Goal: Task Accomplishment & Management: Complete application form

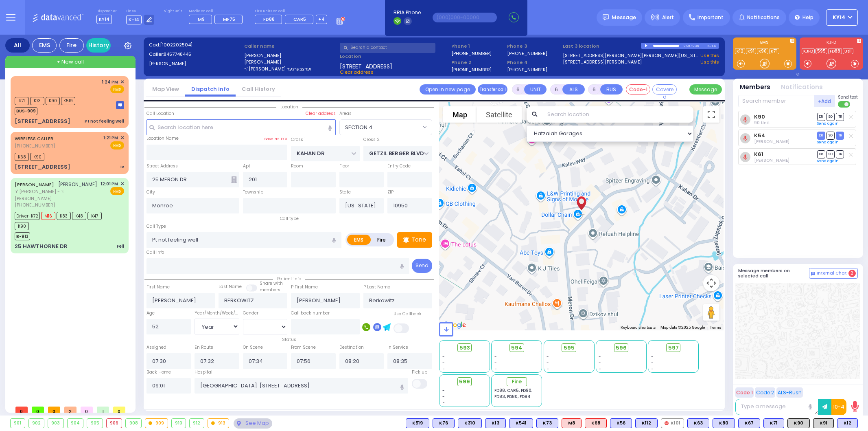
select select "SECTION 4"
select select "Year"
select select "[DEMOGRAPHIC_DATA]"
click at [69, 64] on span "+ New call" at bounding box center [70, 62] width 27 height 8
type input "2"
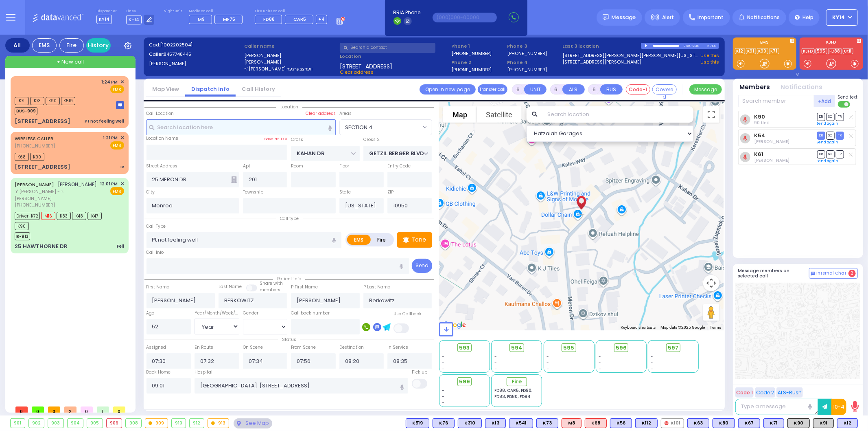
type input "1"
select select
radio input "true"
select select
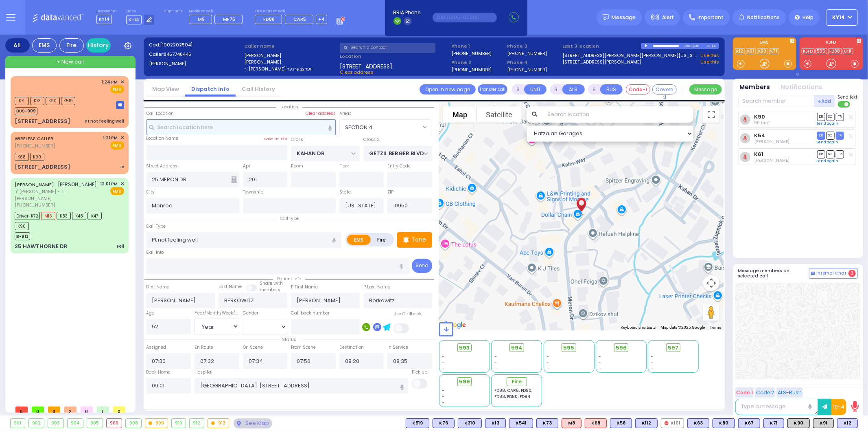
select select
type input "13:53"
select select "Hatzalah Garages"
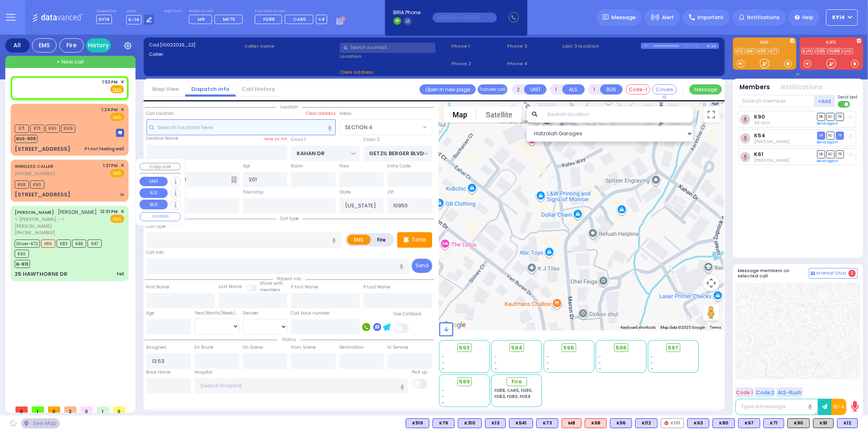
select select
radio input "true"
select select
select select "Hatzalah Garages"
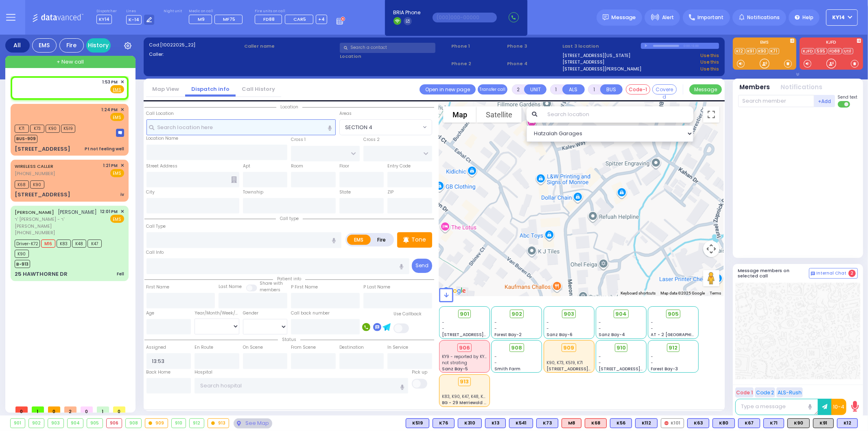
click at [254, 132] on input "text" at bounding box center [241, 126] width 189 height 15
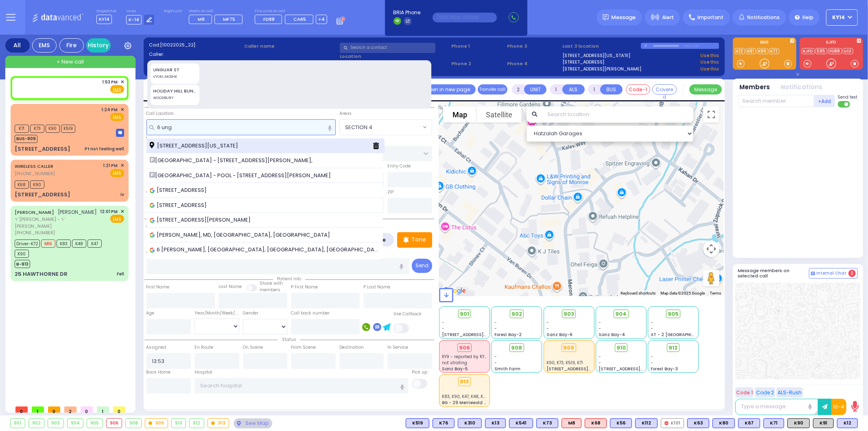
type input "6 ung"
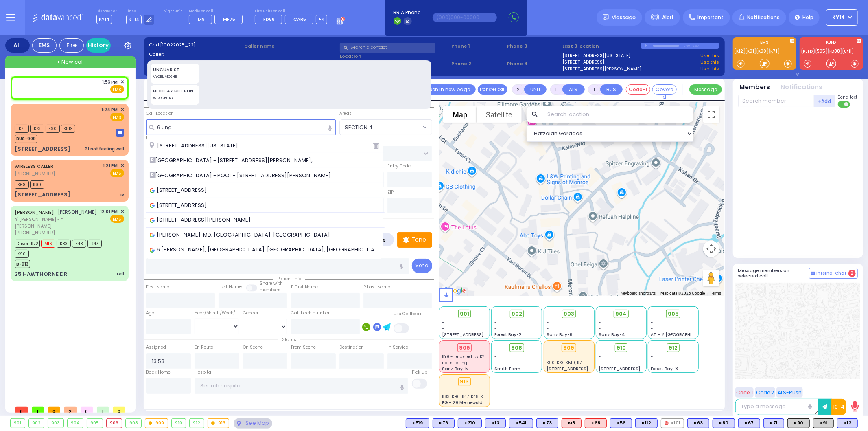
click at [239, 145] on span "6 Ungvar Street Monroe New York 10950" at bounding box center [195, 146] width 91 height 8
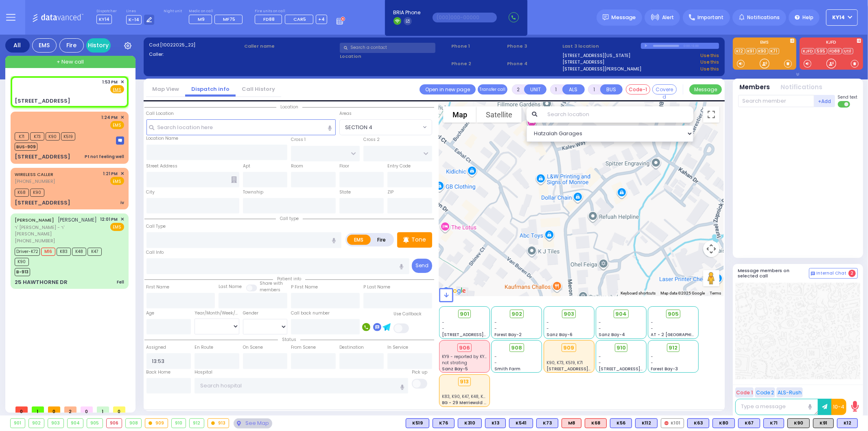
select select
radio input "true"
select select
select select "Hatzalah Garages"
type input "S.M. ROSMER RD"
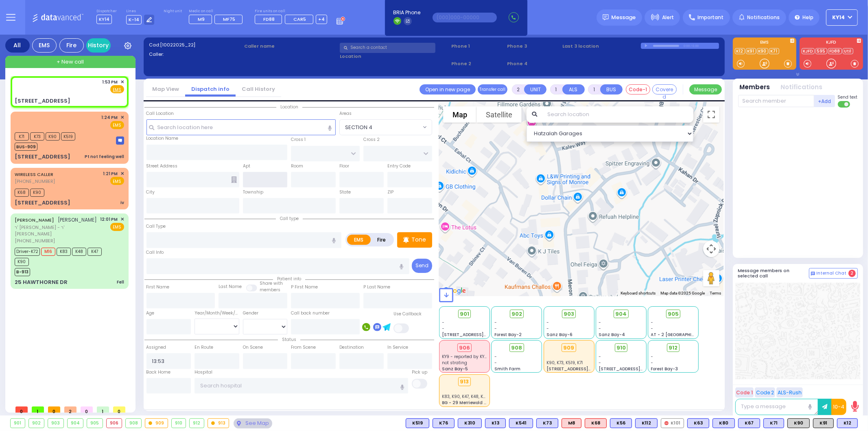
type input "6 Ungvar Street"
type input "Monroe"
type input "[US_STATE]"
type input "10950"
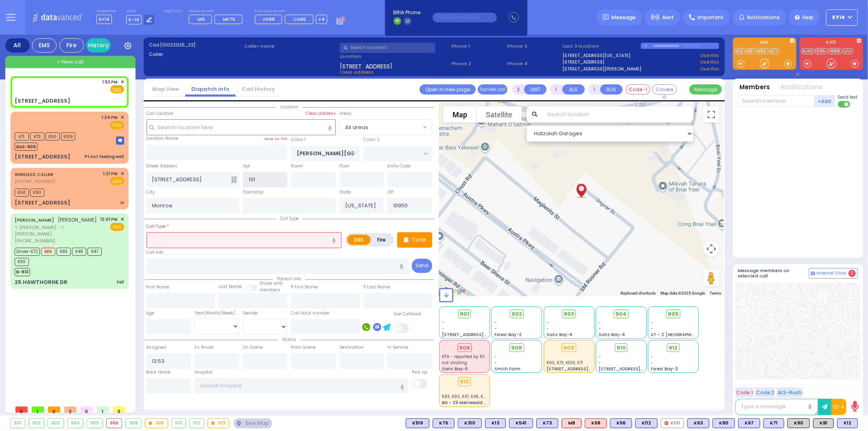
type input "101"
click at [187, 237] on input "text" at bounding box center [244, 239] width 195 height 15
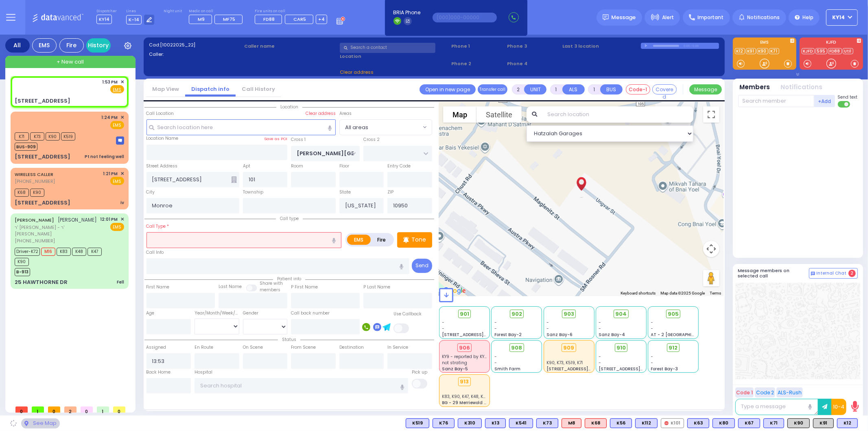
select select
radio input "true"
select select
select select "Hatzalah Garages"
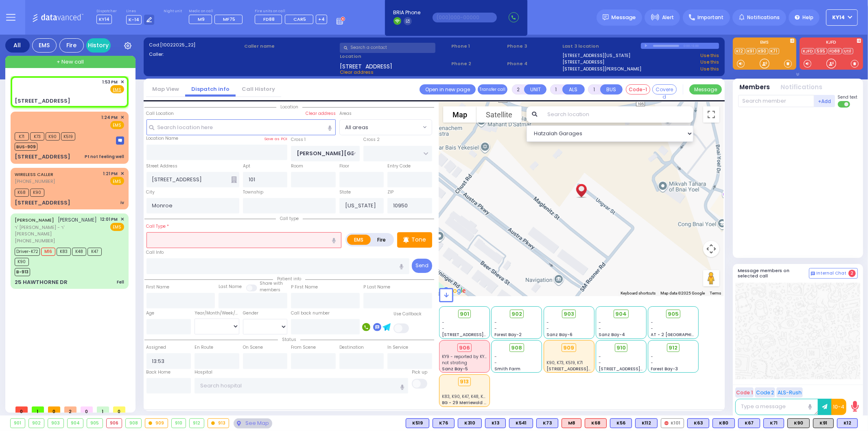
click at [207, 239] on input "text" at bounding box center [244, 239] width 195 height 15
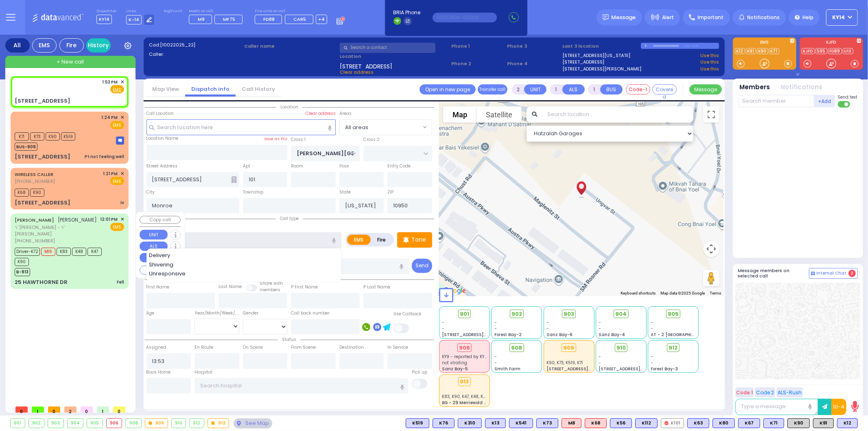
type input "iv"
click at [64, 317] on div "1:53 PM ✕ EMS K71" at bounding box center [71, 238] width 121 height 325
select select
radio input "true"
select select
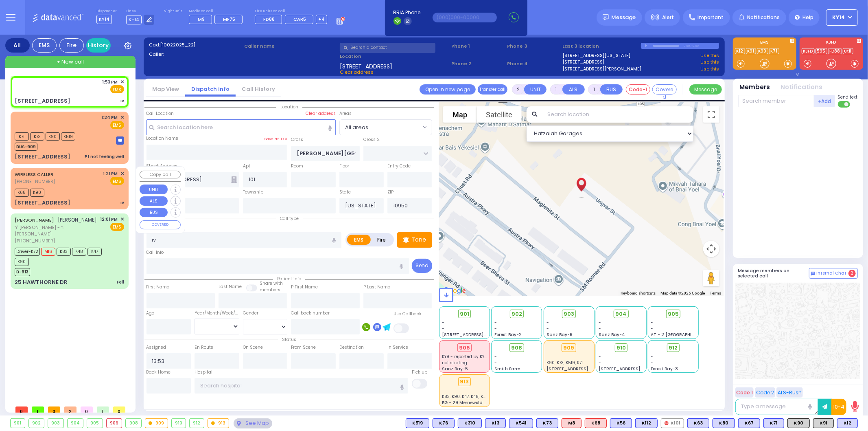
select select "Hatzalah Garages"
click at [601, 422] on span "K68" at bounding box center [595, 423] width 21 height 9
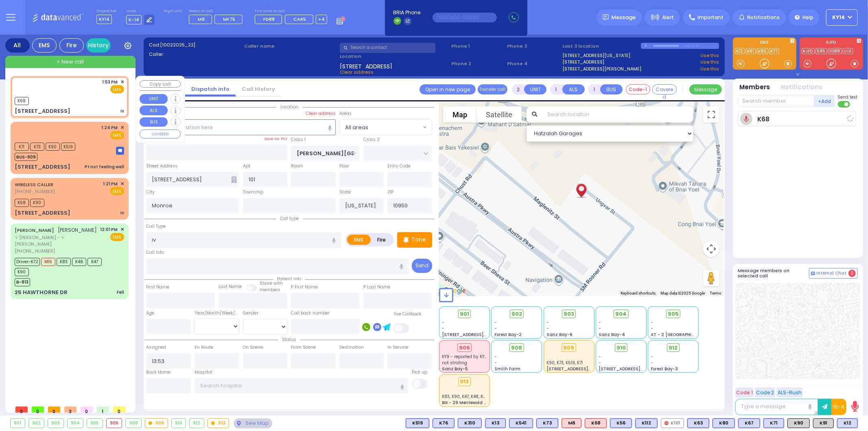
select select
radio input "true"
select select
type input "13:54"
select select "Hatzalah Garages"
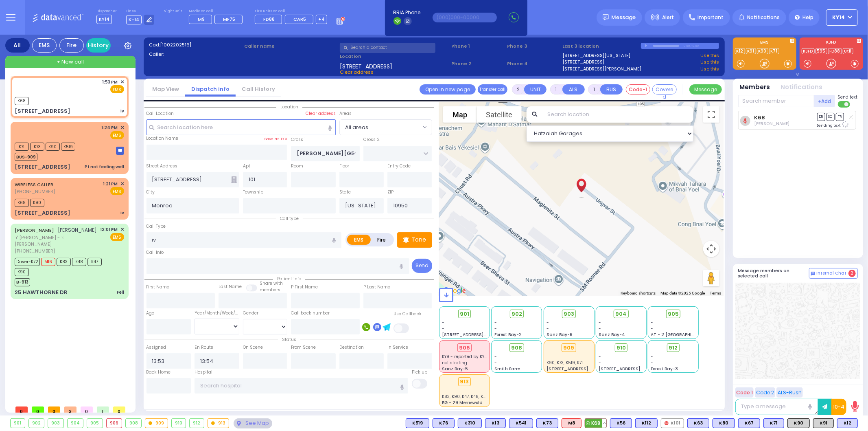
click at [607, 424] on button at bounding box center [605, 423] width 4 height 9
click at [560, 406] on icon at bounding box center [555, 404] width 11 height 11
type input "8452483100"
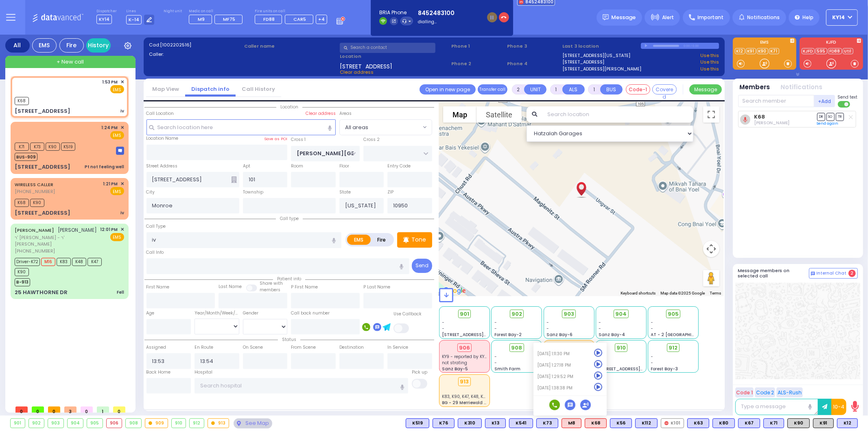
click at [797, 170] on div "K68 Isaac Herskovits DR SO TR Sending text" at bounding box center [799, 181] width 121 height 140
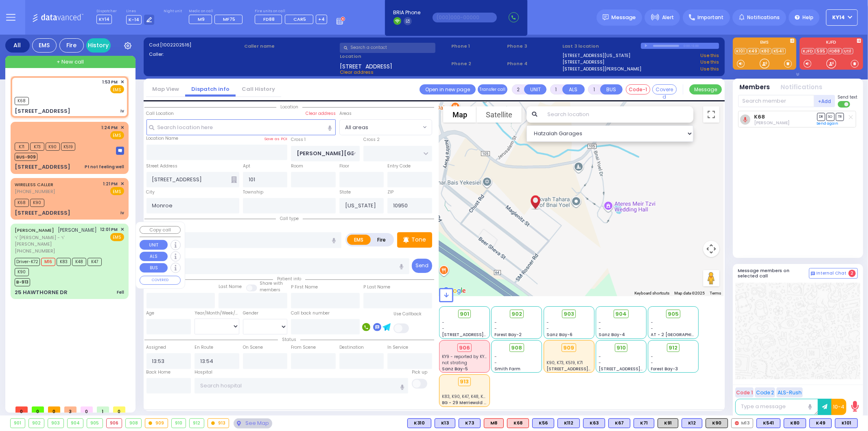
click at [61, 261] on div "Driver-K72 M16 K83 K48 K47 K90" at bounding box center [66, 266] width 102 height 20
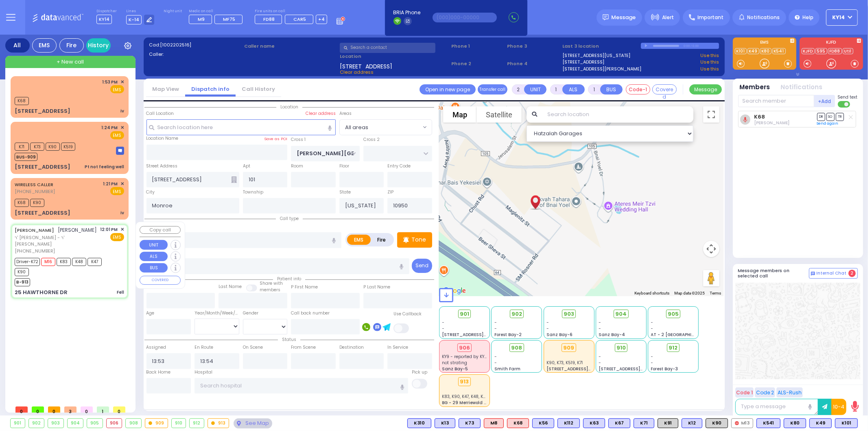
type input "6"
select select
type input "Fell"
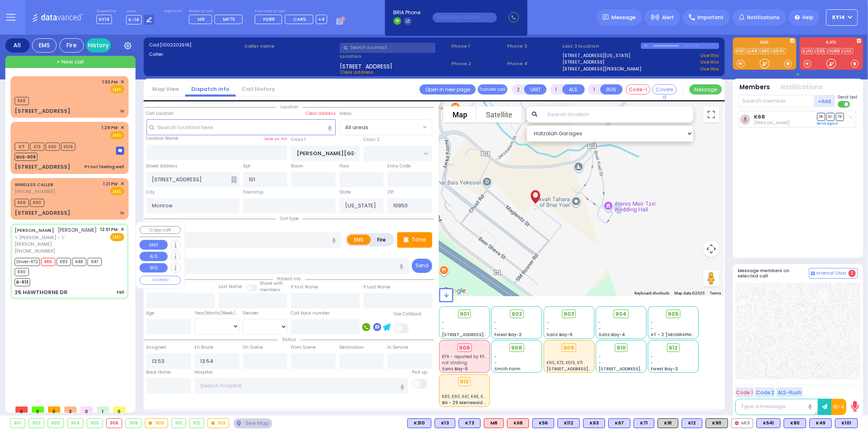
radio input "true"
type input "SHIMON"
type input "GERTNER"
type input "Miriam"
type input "Gertner"
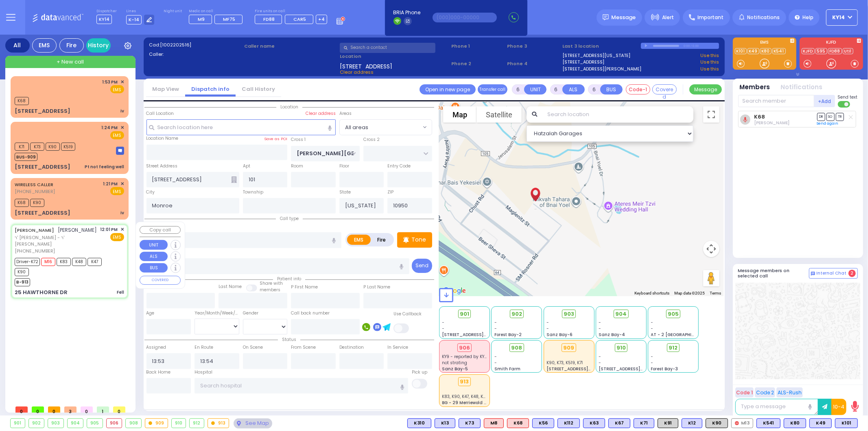
type input "52"
select select "Year"
select select "[DEMOGRAPHIC_DATA]"
type input "12:01"
type input "12:03"
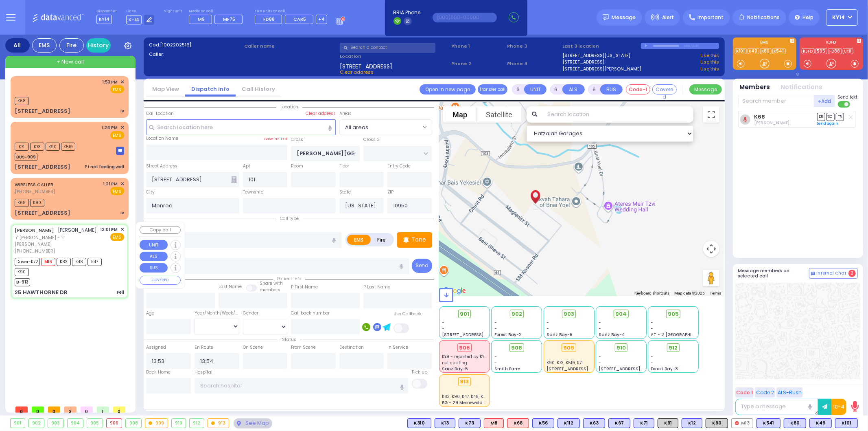
type input "12:04"
type input "12:48"
type input "13:41"
type input "13:59"
type input "New York Presbyterian Weill Cornell Medical Center 525 East 68th Street New Yor…"
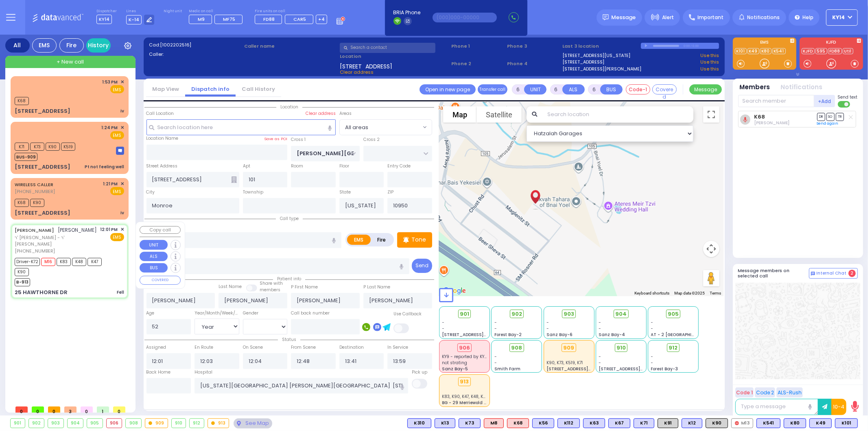
type input "BRIARWAY ST"
type input "STRAWBERRY DR"
type input "25 HAWTHORNE DR"
select select "Hatzalah Garages"
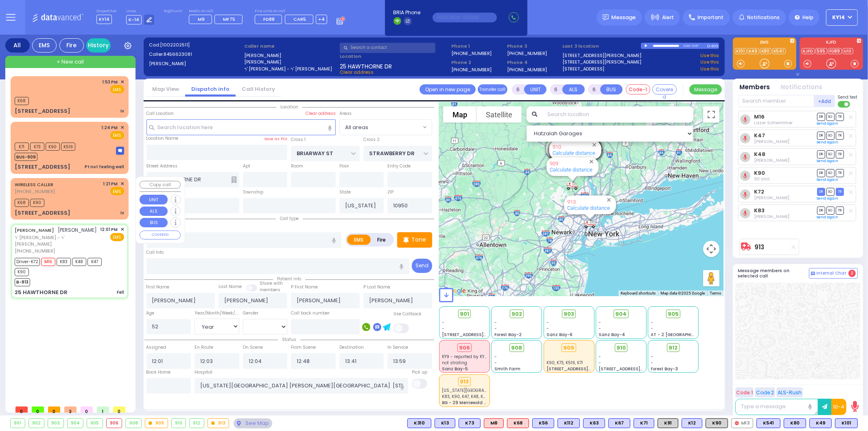
click at [92, 191] on div "WIRELESS CALLER (929) 214-0655 1:21 PM ✕ EMS" at bounding box center [70, 187] width 110 height 15
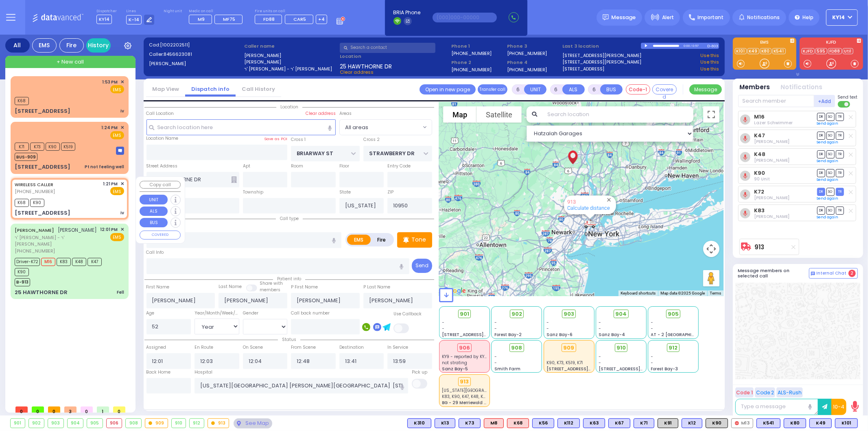
type input "2"
type input "1"
select select
type input "iv"
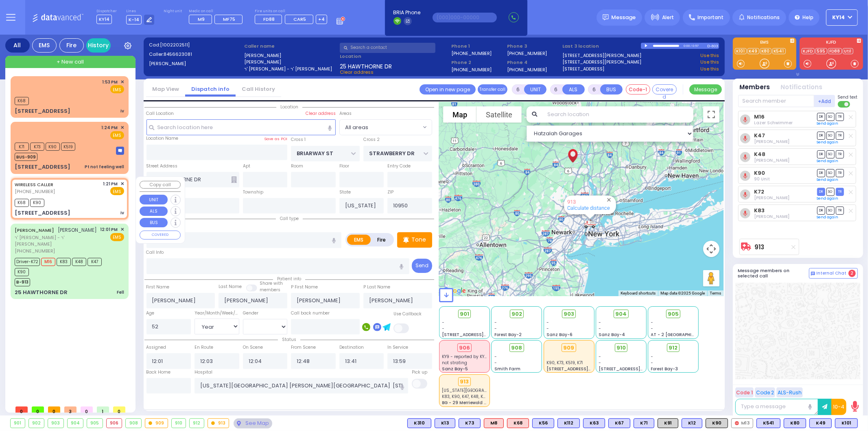
radio input "true"
select select
type input "13:21"
type input "13:22"
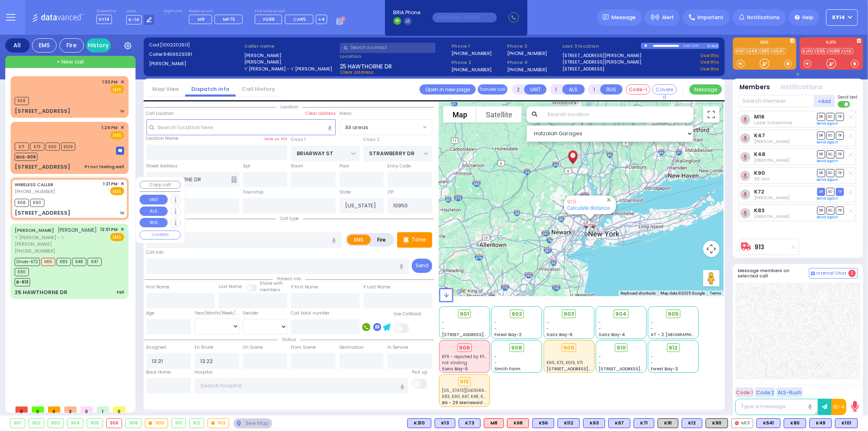
select select "Hatzalah Garages"
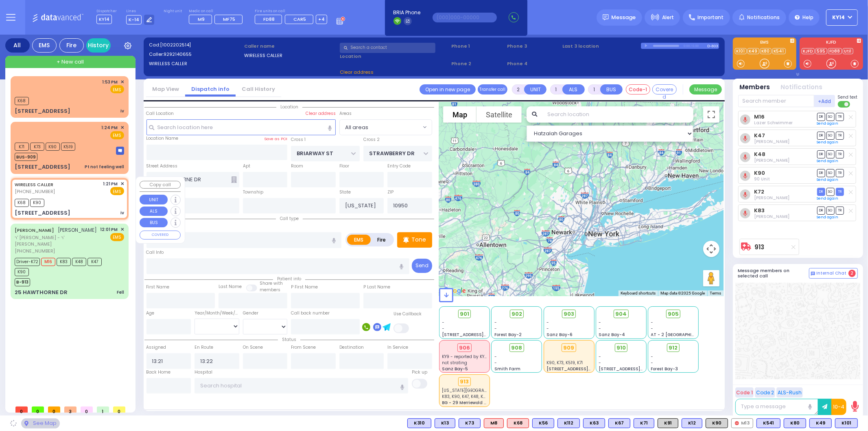
type input "ROVNA COURT"
type input "SEVEN SPRINGS MOUNTAIN RD"
type input "30 Chevron Road"
type input "302"
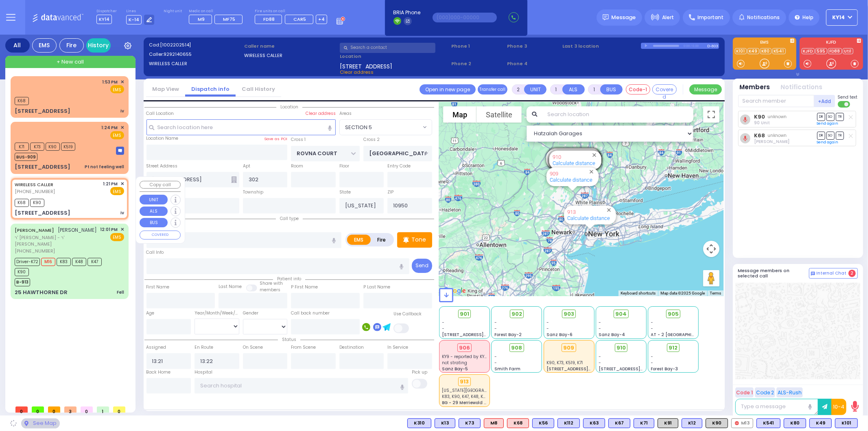
select select "SECTION 5"
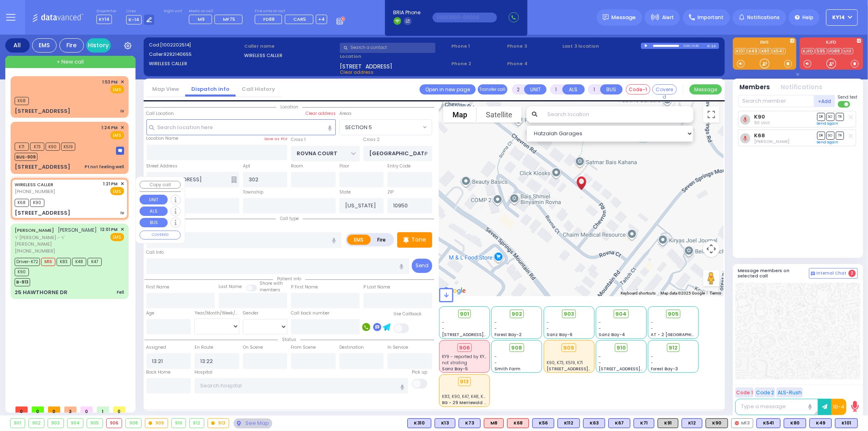
click at [122, 182] on span "✕" at bounding box center [123, 183] width 4 height 7
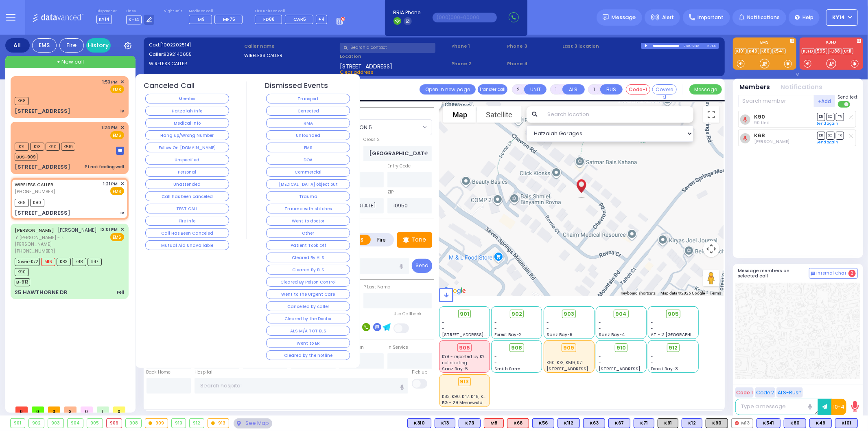
click at [309, 111] on button "Corrected" at bounding box center [308, 111] width 84 height 10
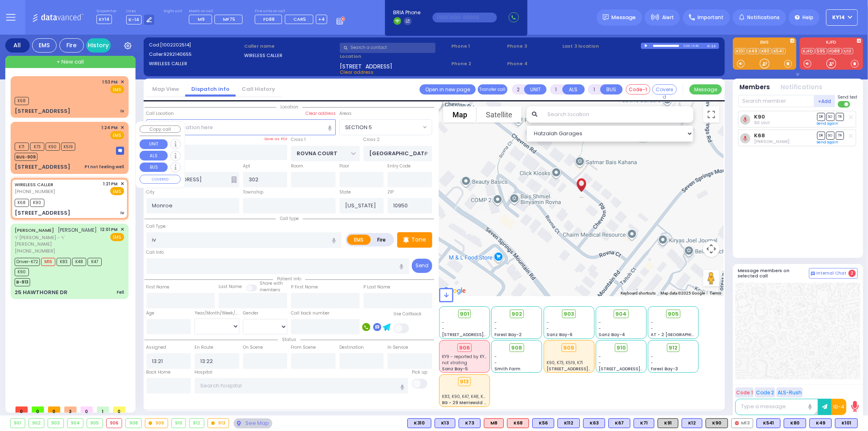
select select
radio input "true"
select select
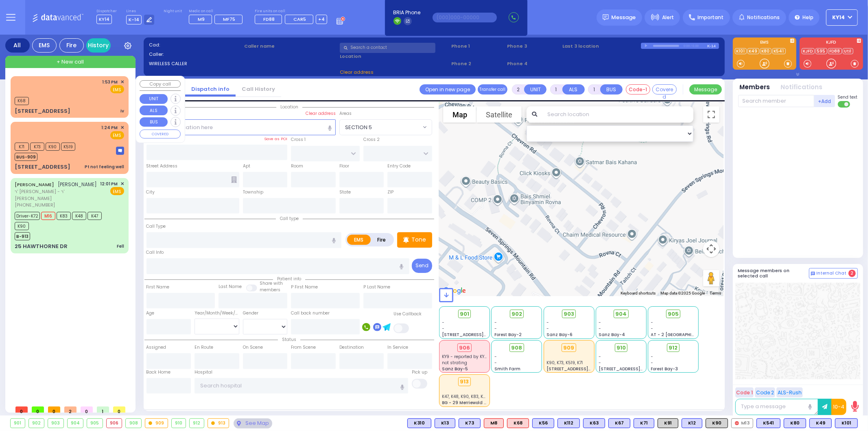
click at [99, 92] on div "1:53 PM ✕ EMS" at bounding box center [70, 86] width 110 height 15
select select
type input "iv"
radio input "true"
select select
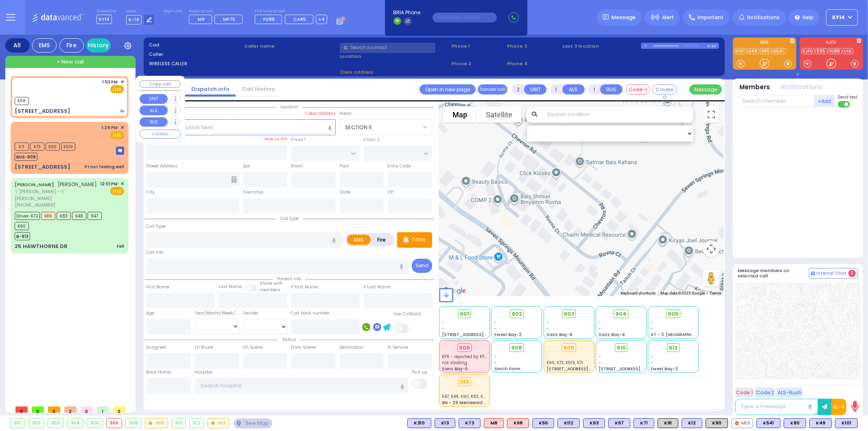
type input "13:53"
type input "13:54"
select select "Hatzalah Garages"
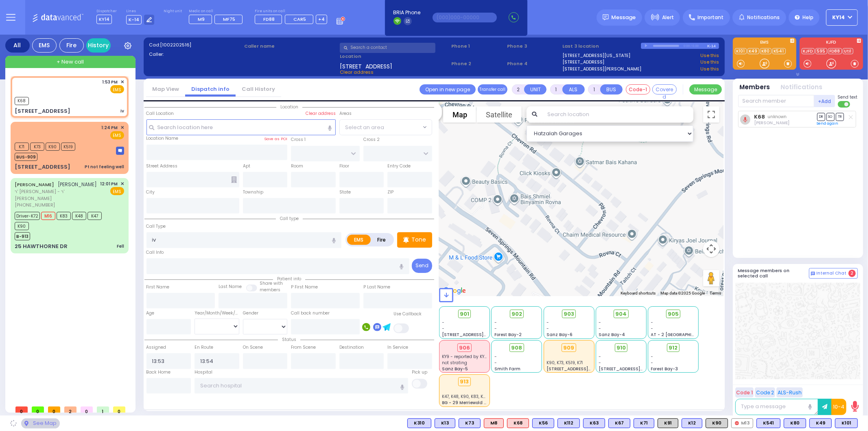
type input "S.M. ROSMER RD"
type input "6 Ungvar Street"
type input "101"
type input "Monroe"
type input "[US_STATE]"
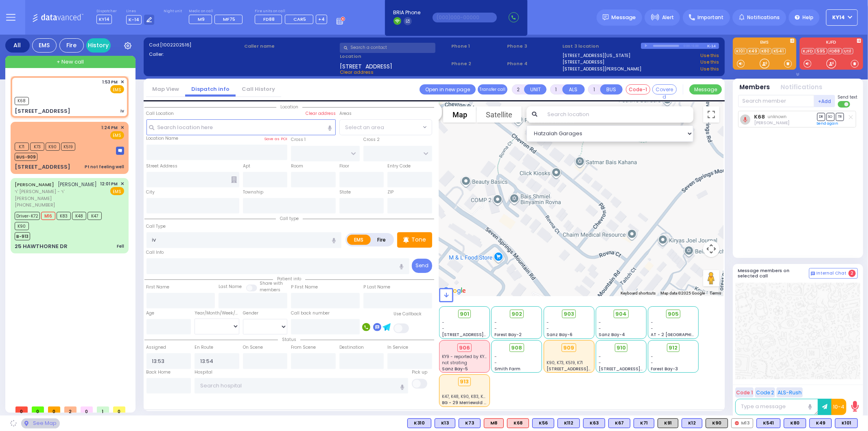
type input "10950"
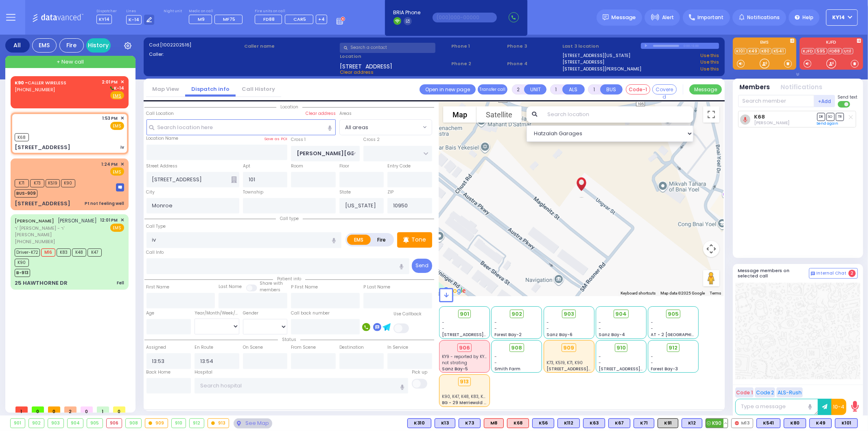
click at [719, 422] on span "K90" at bounding box center [717, 423] width 22 height 9
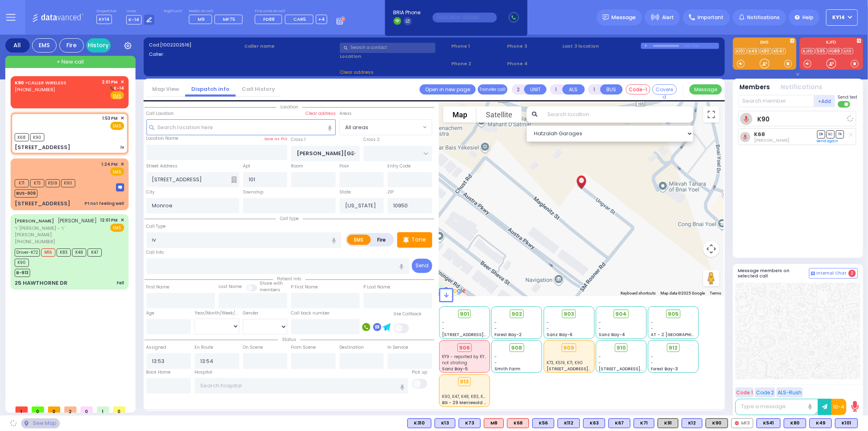
select select
radio input "true"
select select
select select "Hatzalah Garages"
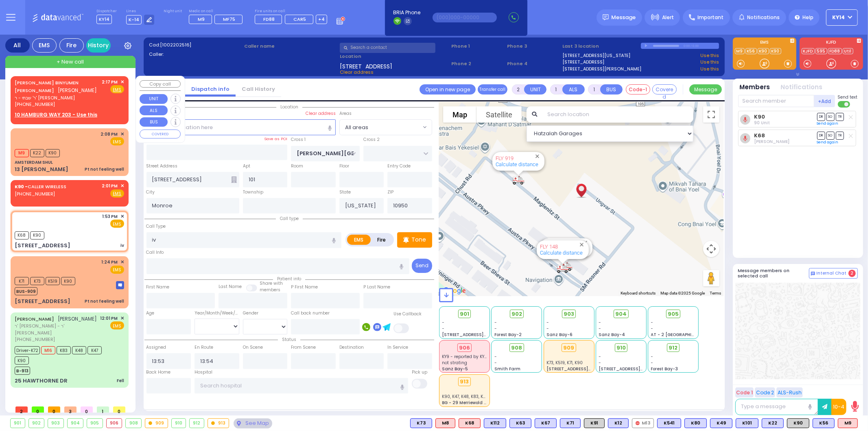
click at [51, 80] on link "[PERSON_NAME]" at bounding box center [47, 86] width 64 height 15
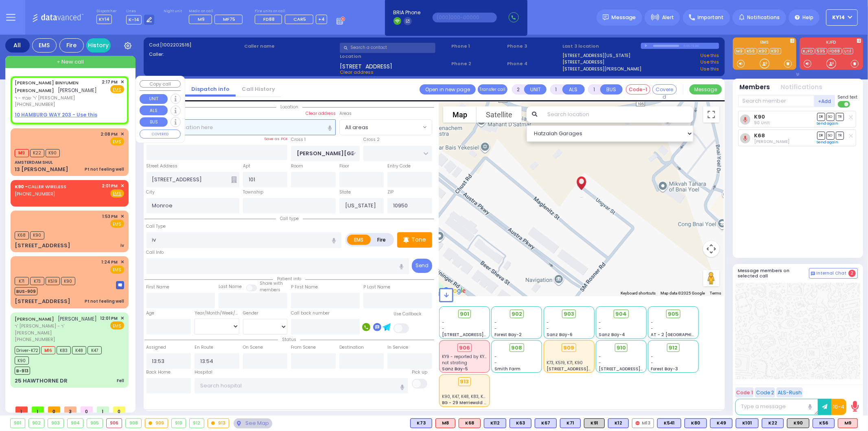
select select
radio input "true"
type input "CHAIM BINYUMEN"
type input "KOHN"
select select
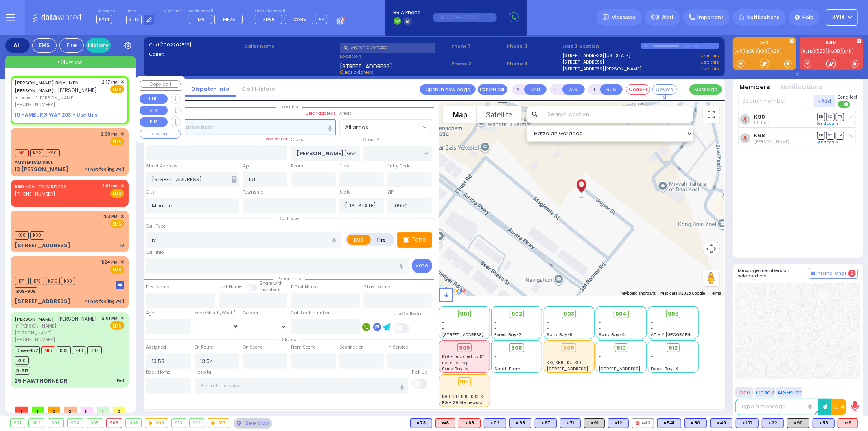
type input "14:17"
select select "Hatzalah Garages"
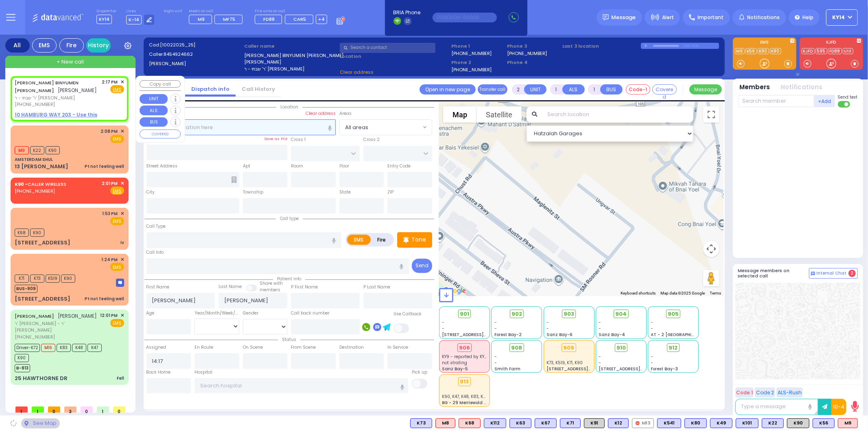
select select
radio input "true"
select select
select select "Hatzalah Garages"
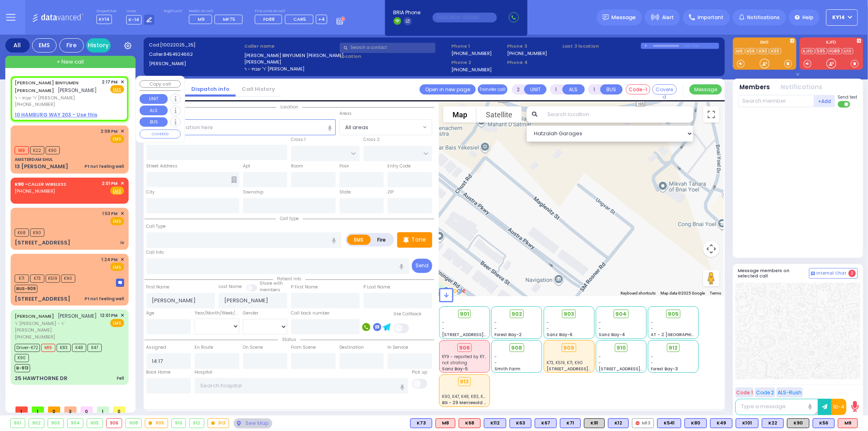
click at [64, 114] on u "10 HAMBURG WAY 203 - Use this" at bounding box center [56, 114] width 83 height 7
select select
radio input "true"
select select
select select "Hatzalah Garages"
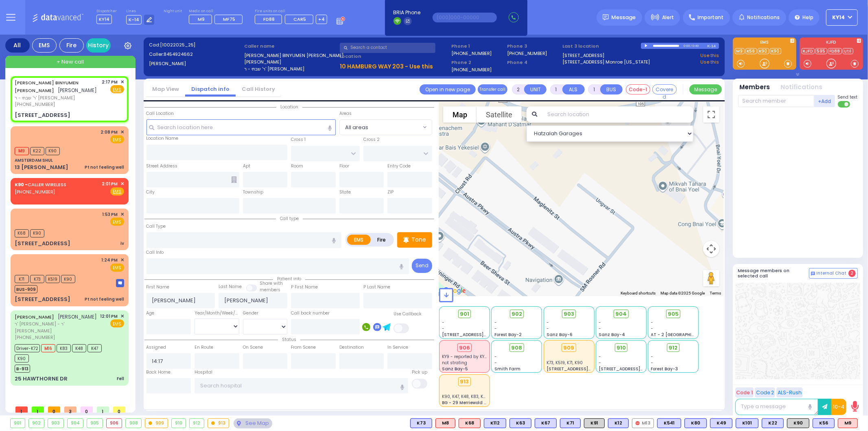
select select
radio input "true"
select select
select select "Hatzalah Garages"
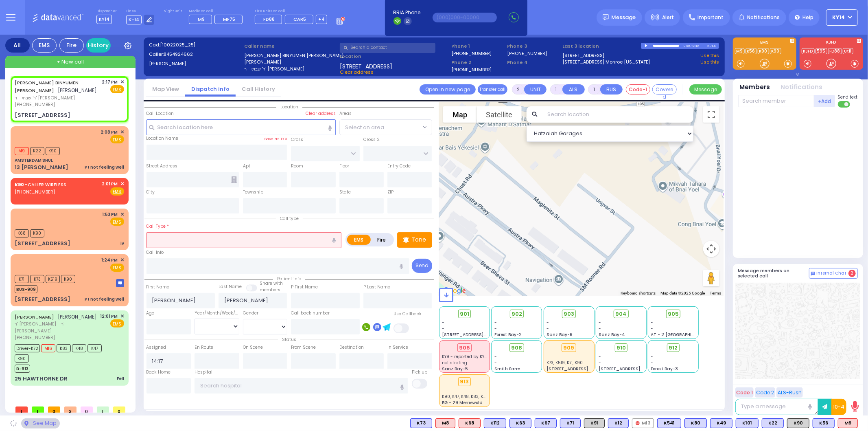
type input "DINEV RD"
type input "10 HAMBURG WAY"
type input "203"
type input "Monroe"
type input "[US_STATE]"
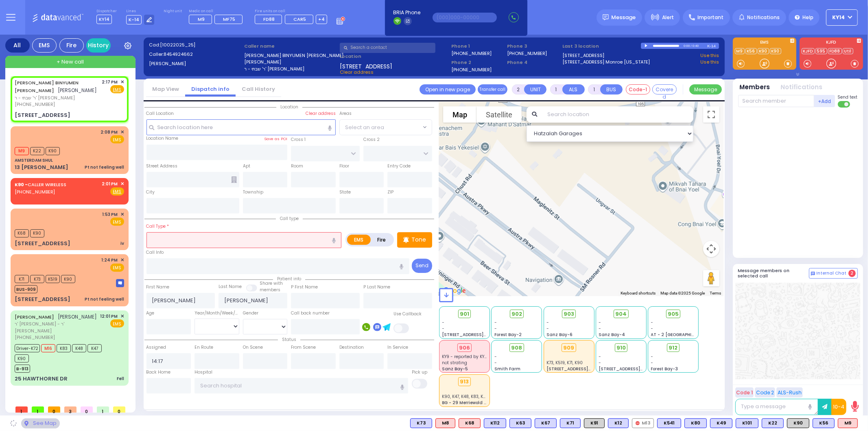
type input "10950"
select select "BEIRECH MOSHE"
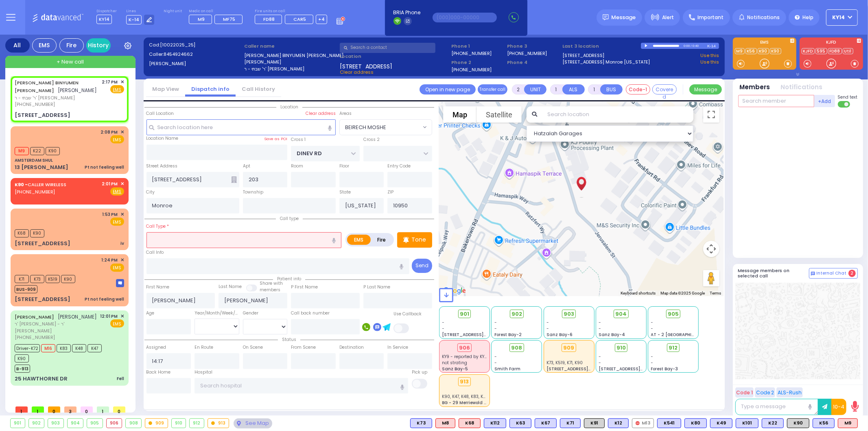
click at [757, 99] on input "text" at bounding box center [777, 101] width 76 height 12
type input "101"
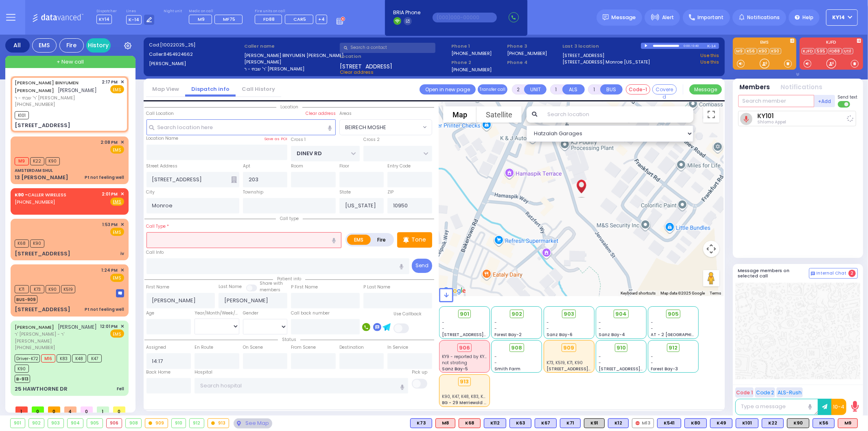
select select
radio input "true"
select select
type input "14:20"
select select "Hatzalah Garages"
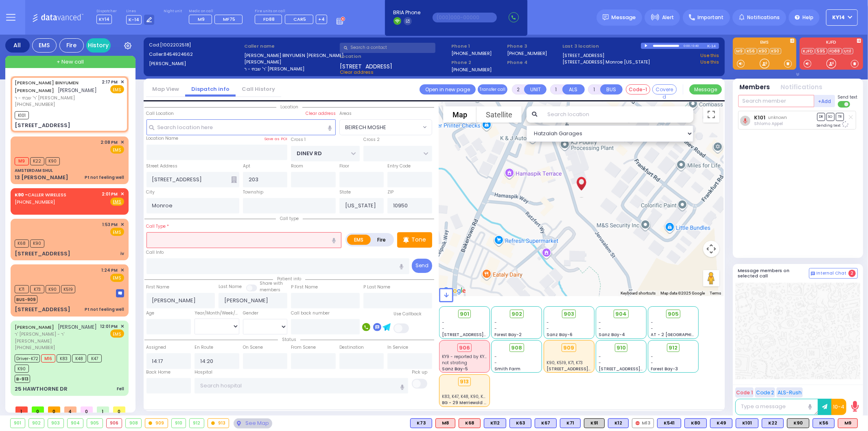
select select "BEIRECH MOSHE"
click at [795, 422] on span "K90" at bounding box center [799, 423] width 22 height 9
select select
radio input "true"
select select
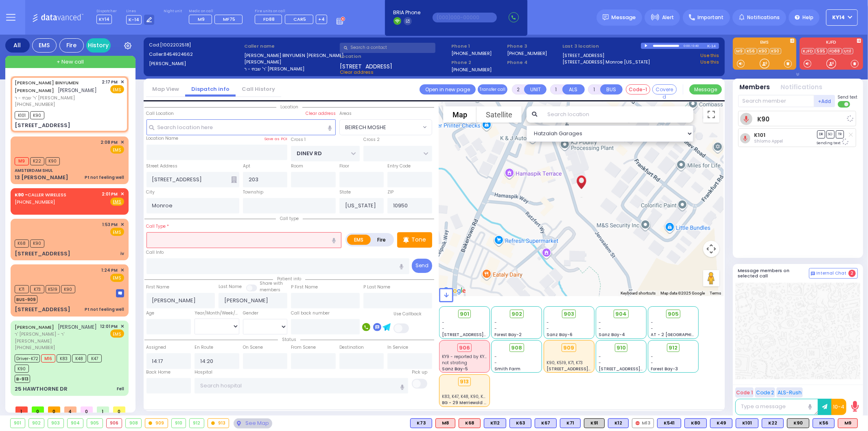
select select "Hatzalah Garages"
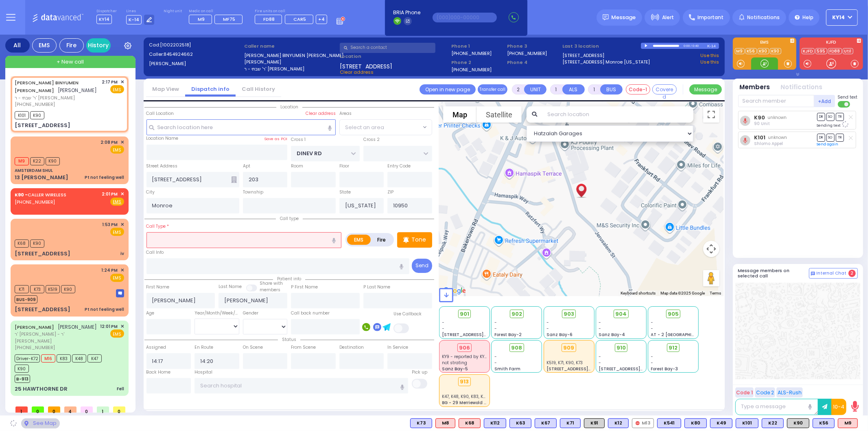
select select "BEIRECH MOSHE"
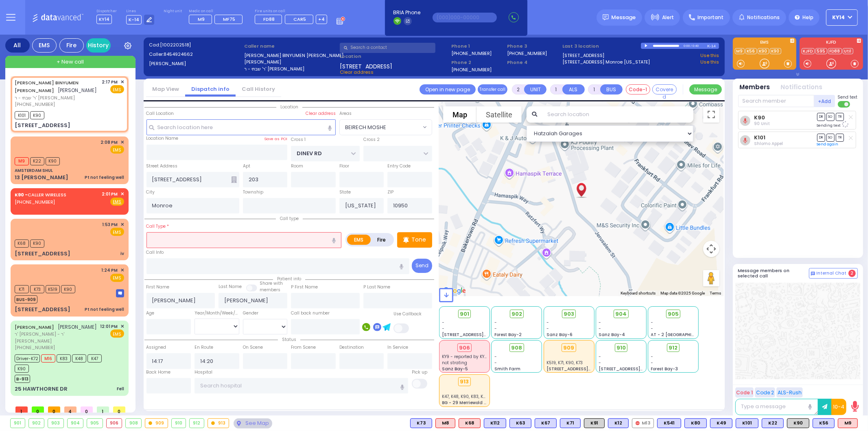
click at [208, 239] on input "text" at bounding box center [244, 239] width 195 height 15
select select
radio input "true"
select select
select select "Hatzalah Garages"
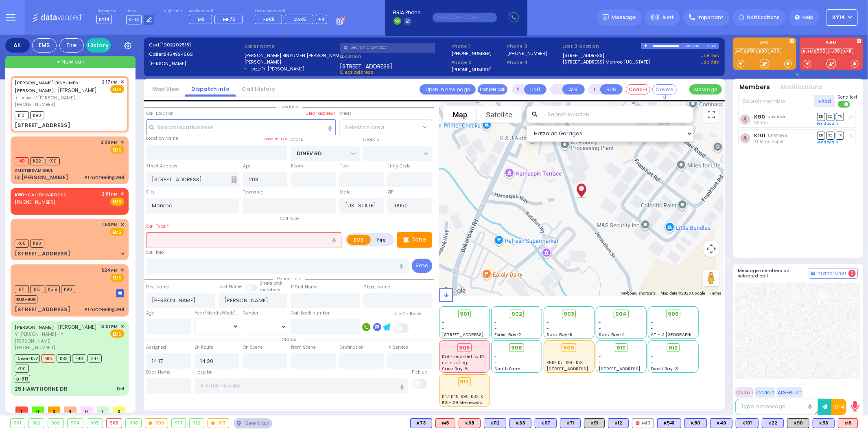
click at [333, 238] on icon "button" at bounding box center [334, 240] width 4 height 5
select select "BEIRECH MOSHE"
type input "swollen hand"
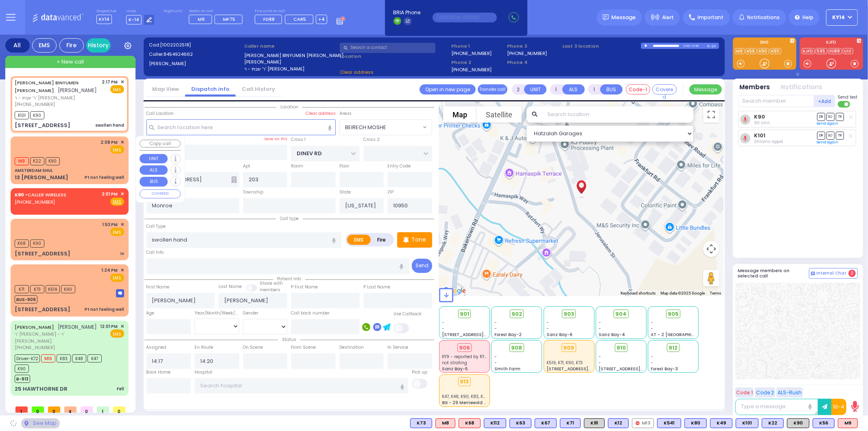
select select
radio input "true"
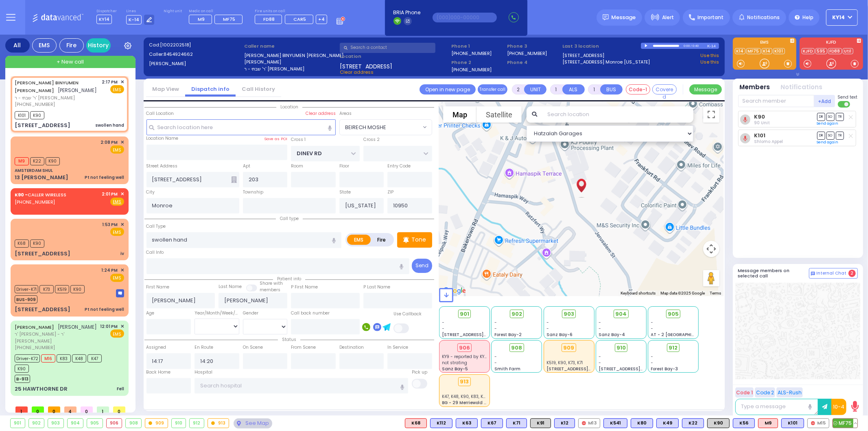
click at [842, 422] on span "MF75" at bounding box center [845, 423] width 24 height 9
click at [123, 192] on span "✕" at bounding box center [123, 194] width 4 height 7
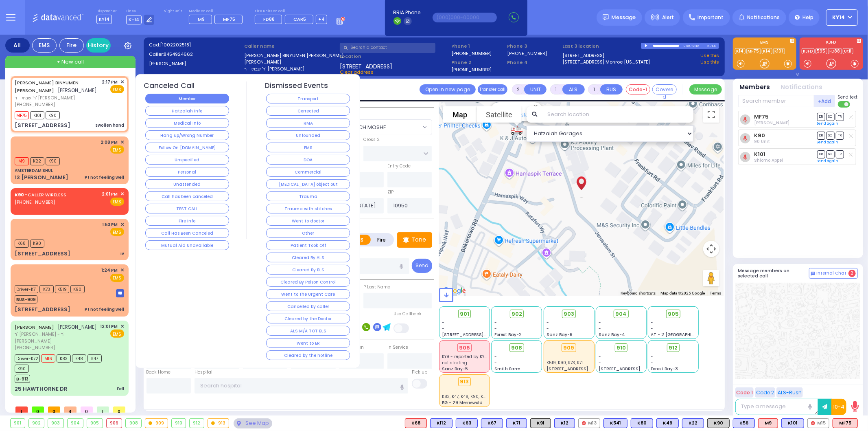
click at [196, 97] on button "Member" at bounding box center [187, 99] width 84 height 10
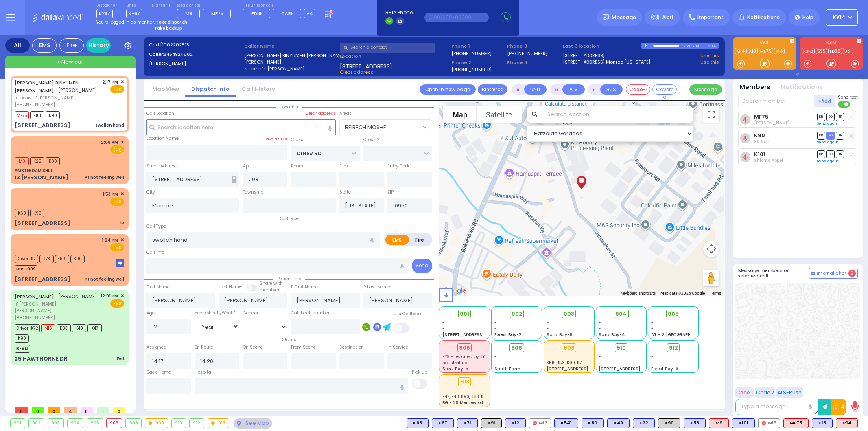
select select "BEIRECH MOSHE"
select select "Year"
select select "[DEMOGRAPHIC_DATA]"
select select
radio input "true"
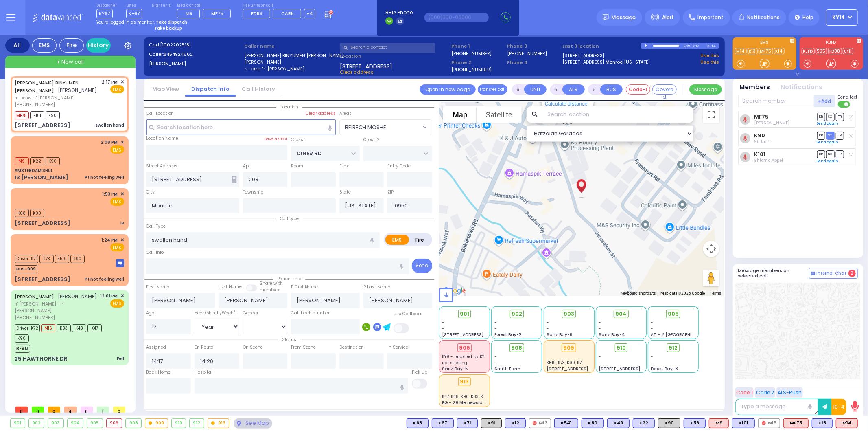
select select "Year"
select select "[DEMOGRAPHIC_DATA]"
select select "Hatzalah Garages"
radio input "true"
select select "Year"
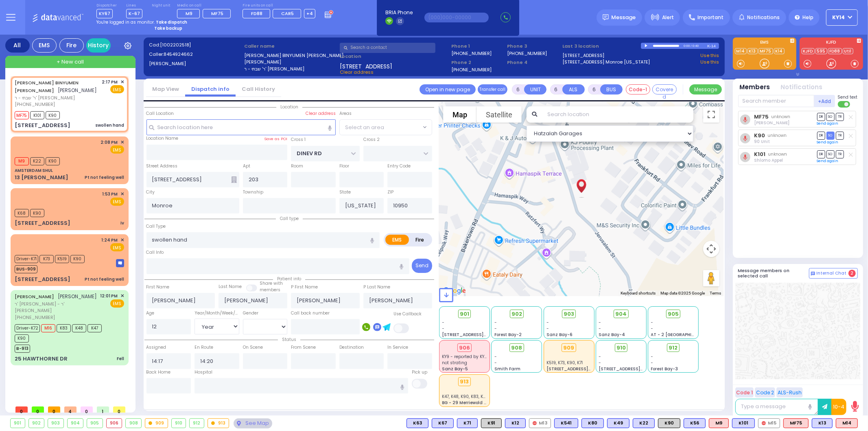
select select "[DEMOGRAPHIC_DATA]"
select select
select select "Hatzalah Garages"
select select "BEIRECH MOSHE"
select select
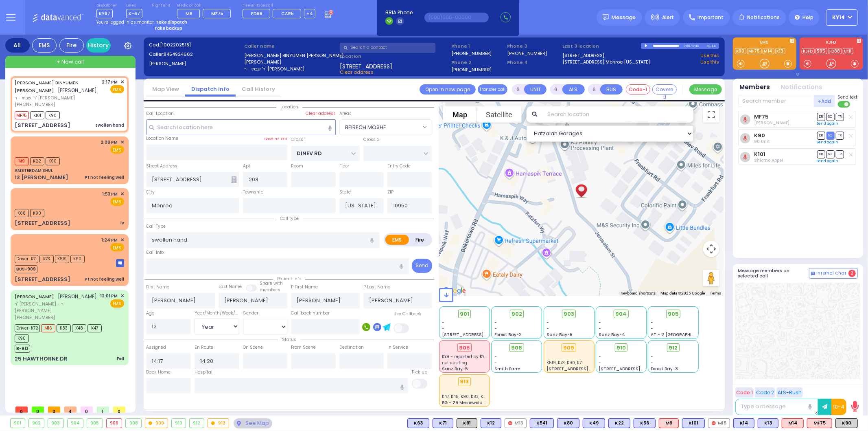
radio input "true"
select select "Year"
select select "[DEMOGRAPHIC_DATA]"
select select "Hatzalah Garages"
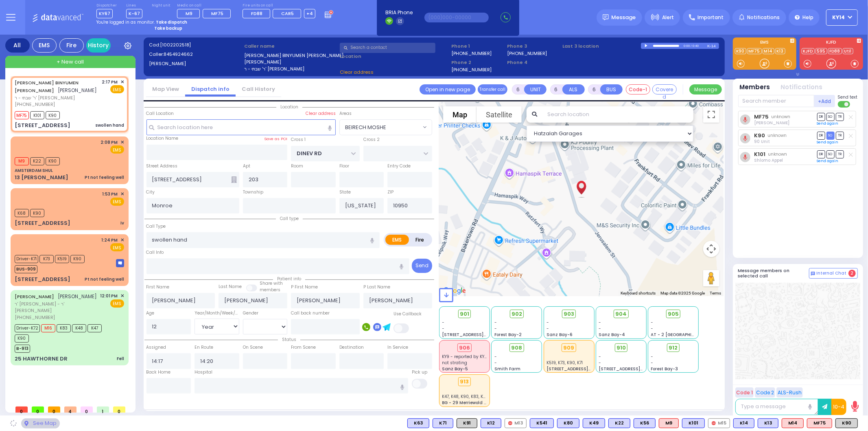
select select "BEIRECH MOSHE"
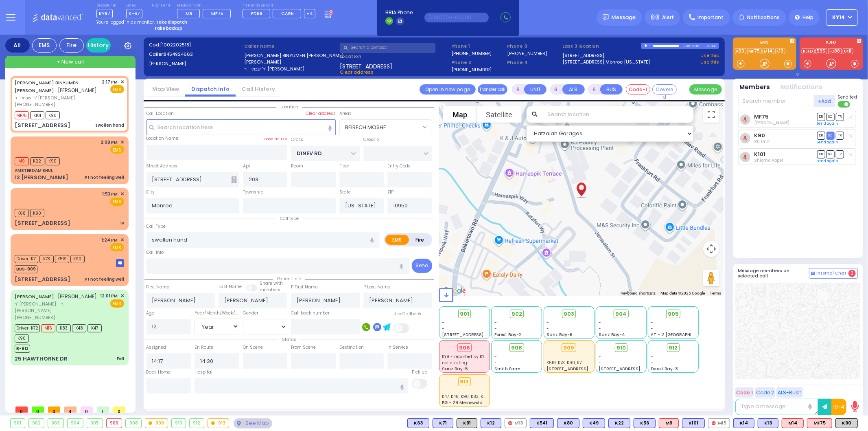
select select
radio input "true"
select select "Year"
select select "[DEMOGRAPHIC_DATA]"
type input "ECHC 49 Forest Rd Monroe"
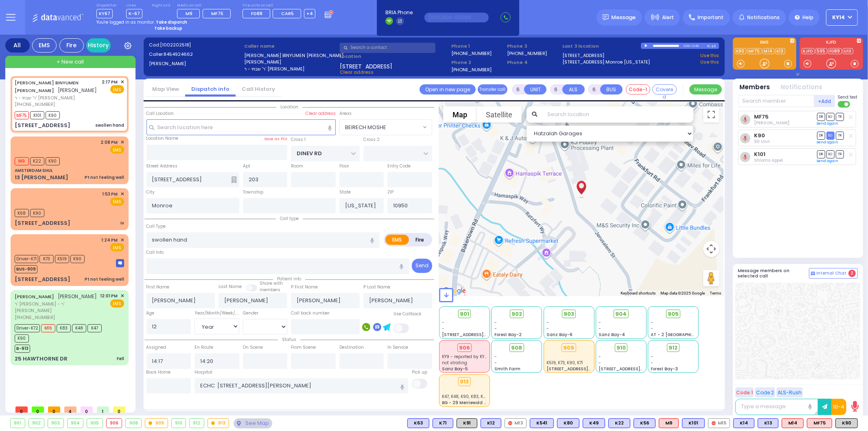
select select "Hatzalah Garages"
select select "BEIRECH MOSHE"
select select
radio input "true"
select select "Year"
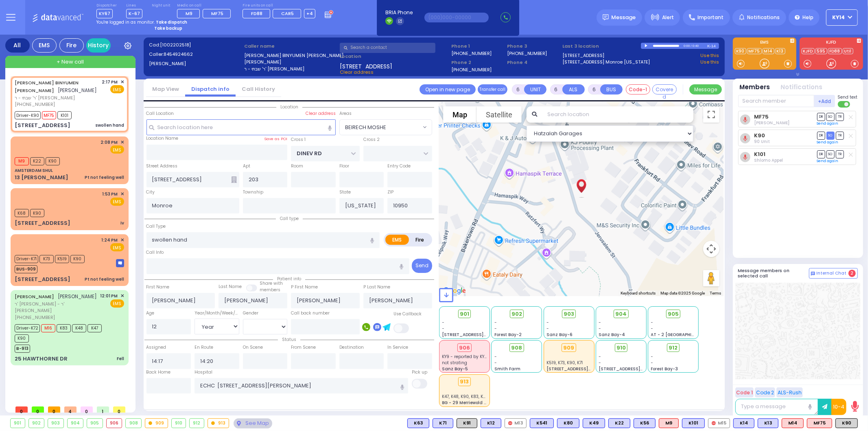
select select "[DEMOGRAPHIC_DATA]"
select select "Hatzalah Garages"
select select "BEIRECH MOSHE"
select select
radio input "true"
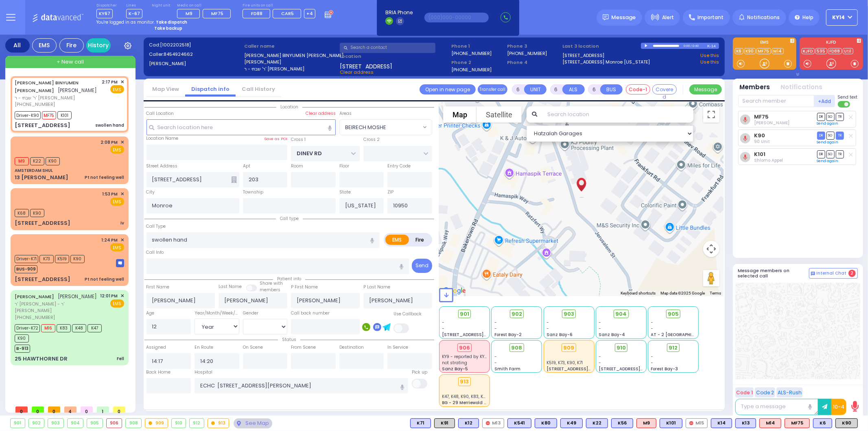
select select "Year"
select select "[DEMOGRAPHIC_DATA]"
select select "Hatzalah Garages"
select select "BEIRECH MOSHE"
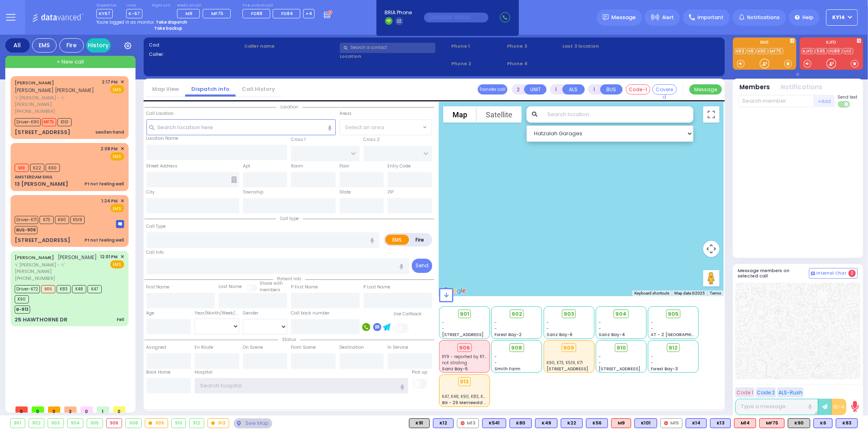
type input "ky14"
click at [384, 50] on input "text" at bounding box center [388, 48] width 96 height 10
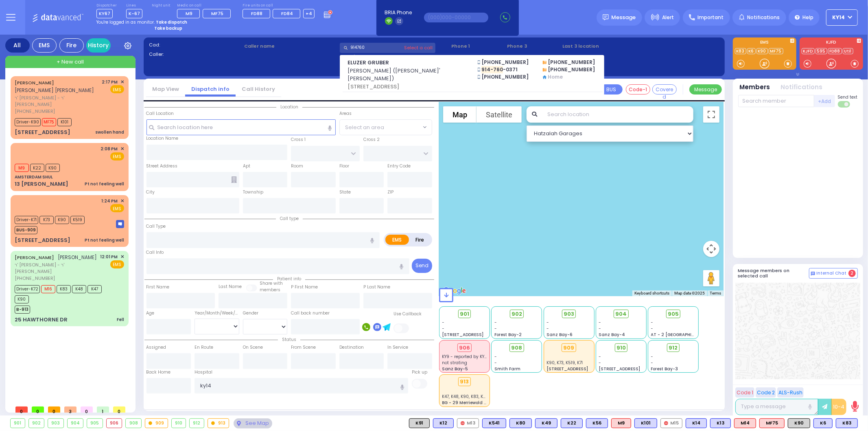
type input "914760"
click at [792, 174] on div at bounding box center [799, 183] width 120 height 144
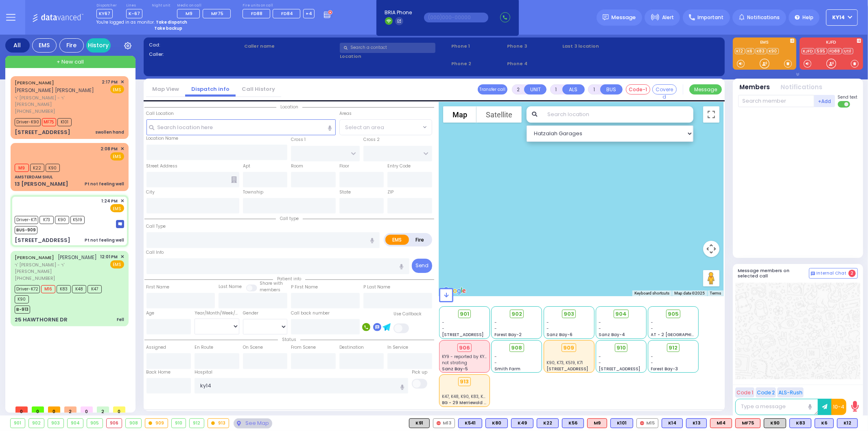
type input "6"
select select
type input "Pt not feeling well"
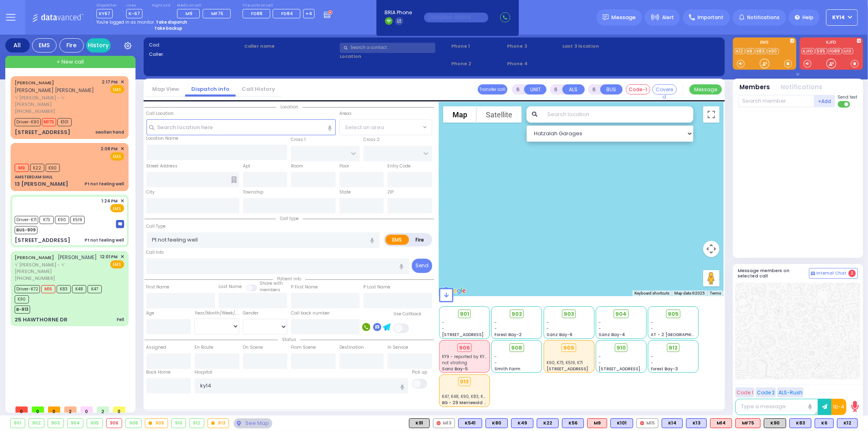
radio input "true"
type input "Leiby"
type input "Weinstock"
type input "2"
select select "Year"
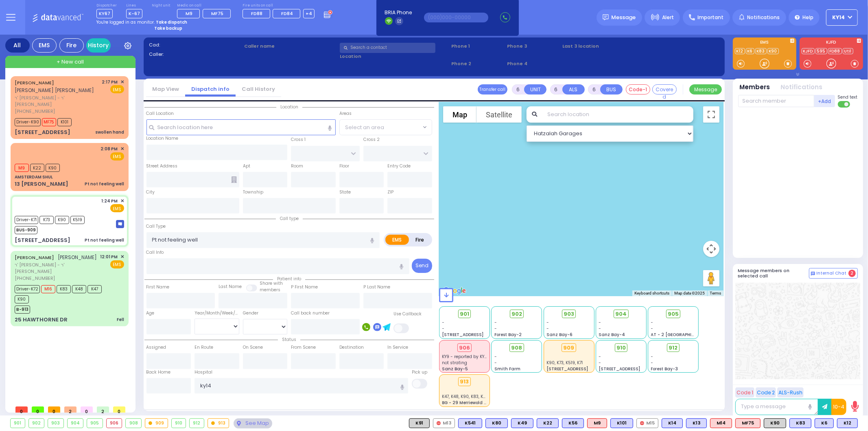
select select "[DEMOGRAPHIC_DATA]"
type input "13:24"
type input "13:26"
type input "13:45"
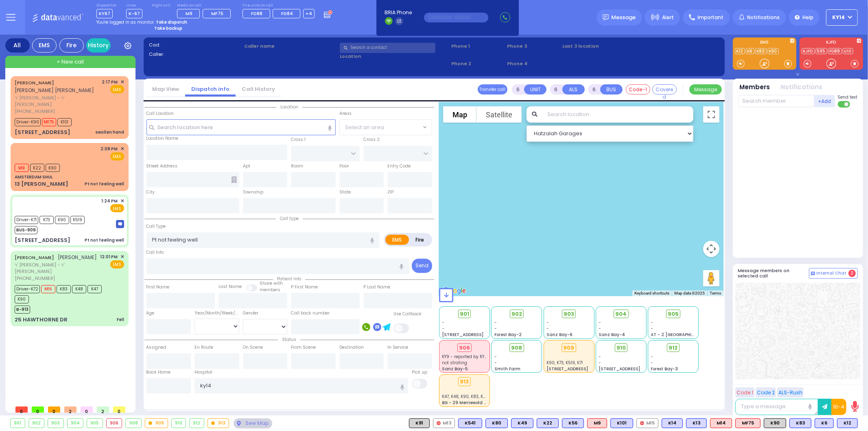
type input "14:24"
type input "[GEOGRAPHIC_DATA] [STREET_ADDRESS]"
select select "Hatzalah Garages"
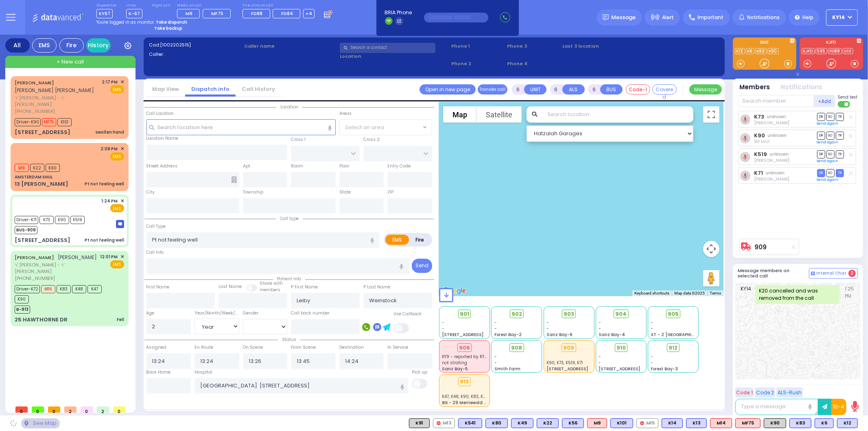
type input "[GEOGRAPHIC_DATA]"
type input "COUNTY ROUTE 105"
type input "[STREET_ADDRESS]"
type input "301"
type input "[PERSON_NAME]"
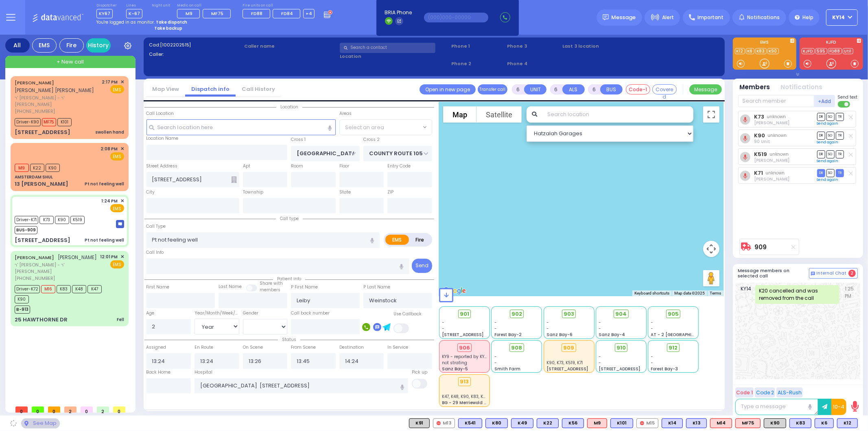
type input "[US_STATE]"
type input "10950"
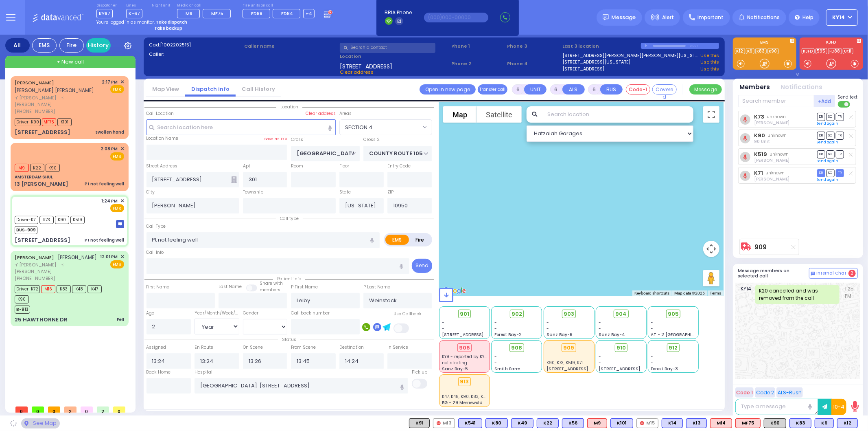
select select "SECTION 4"
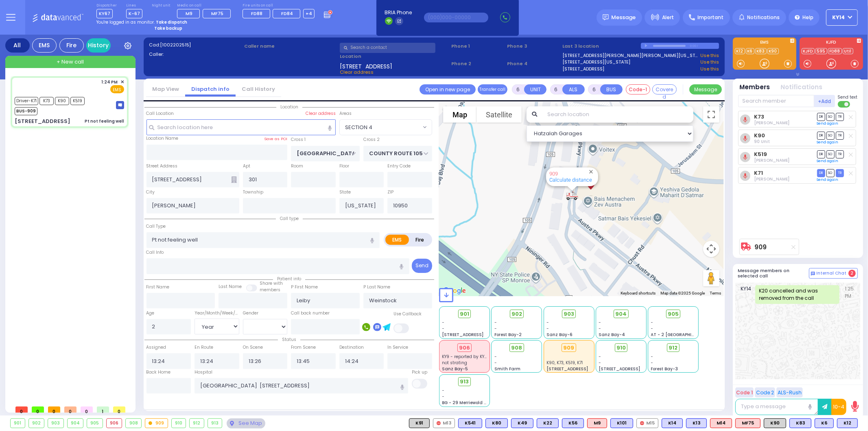
click at [166, 19] on strong "Take dispatch" at bounding box center [171, 22] width 31 height 6
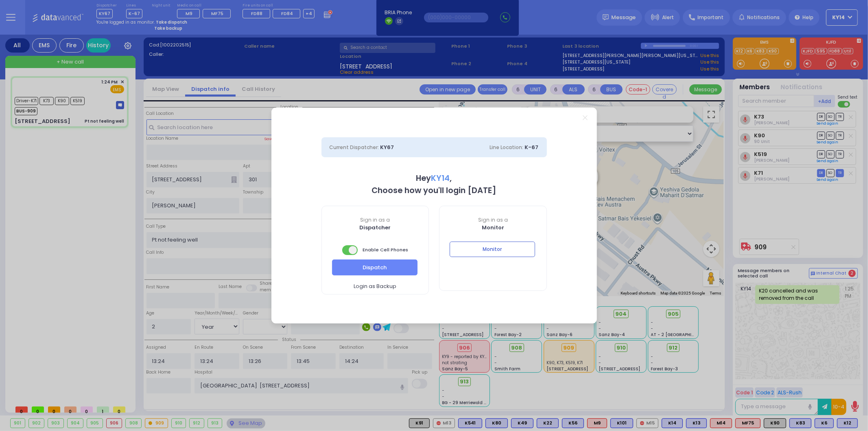
select select "2"
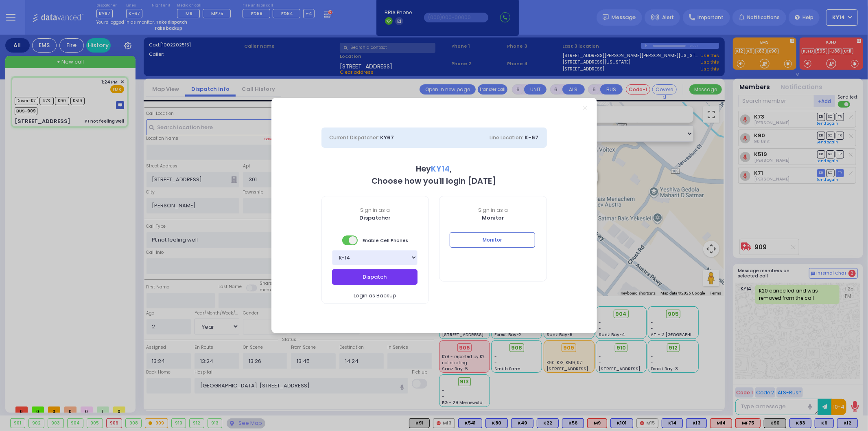
click at [371, 273] on button "Dispatch" at bounding box center [375, 276] width 86 height 15
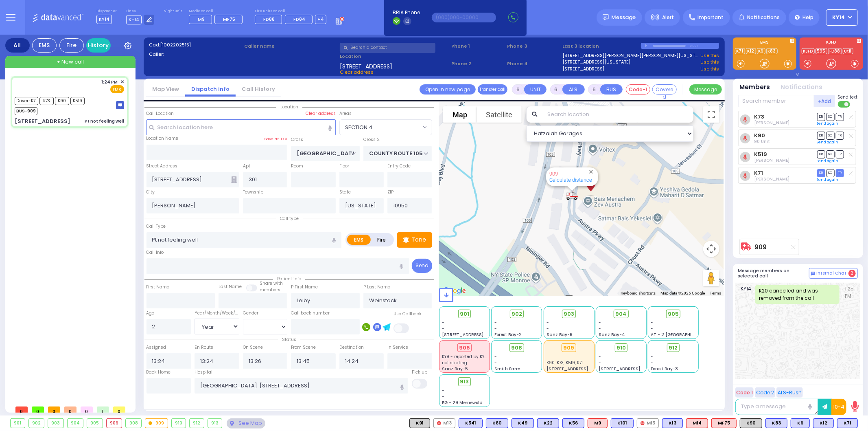
drag, startPoint x: 842, startPoint y: 13, endPoint x: 838, endPoint y: 17, distance: 5.2
click at [841, 14] on span "KY14" at bounding box center [839, 17] width 13 height 7
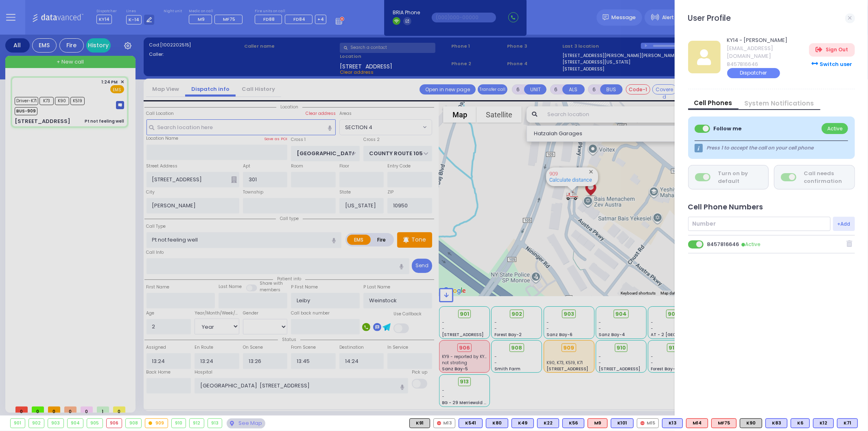
click at [720, 217] on input "text" at bounding box center [760, 224] width 143 height 14
type input "8452483100"
click at [844, 217] on button "+Add" at bounding box center [844, 224] width 22 height 14
click at [697, 258] on span at bounding box center [697, 262] width 16 height 8
click at [282, 257] on input "checkbox" at bounding box center [282, 257] width 0 height 0
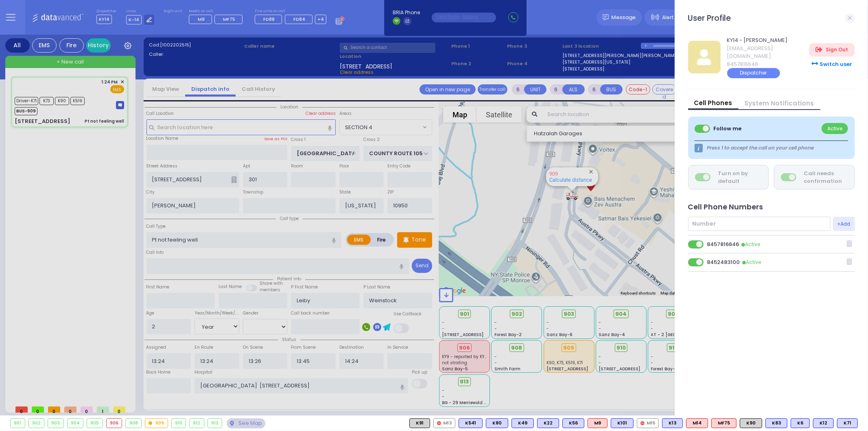
click at [697, 241] on label at bounding box center [697, 244] width 16 height 10
click at [282, 239] on input "checkbox" at bounding box center [282, 239] width 0 height 0
click at [53, 260] on div at bounding box center [434, 215] width 868 height 431
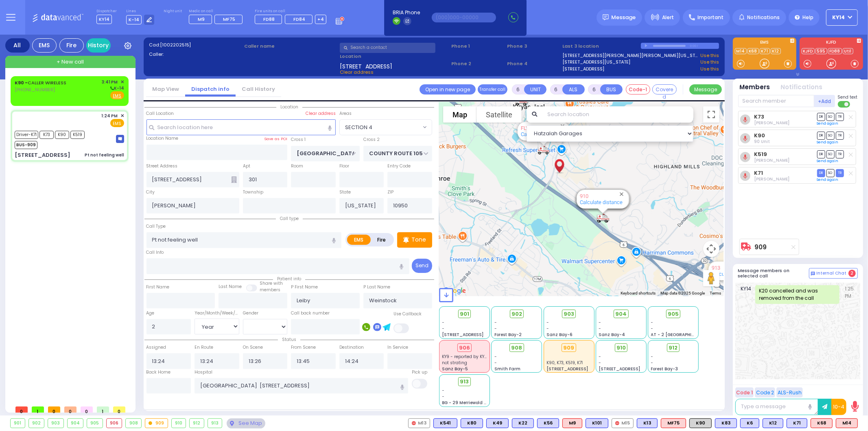
click at [163, 420] on div "909" at bounding box center [156, 423] width 22 height 9
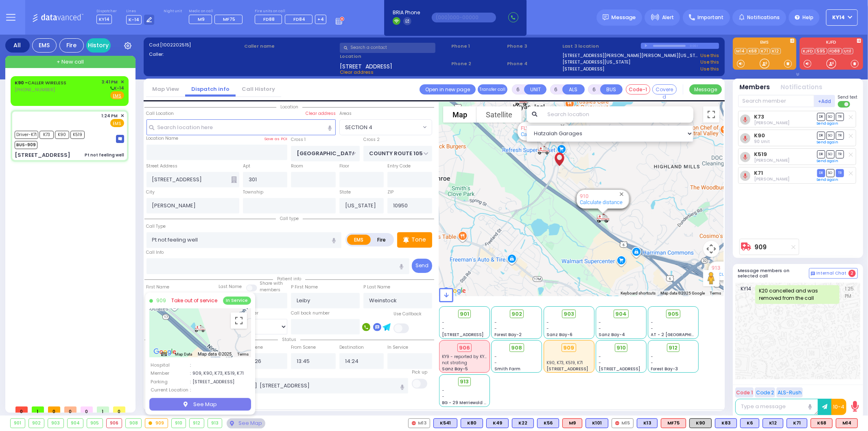
click at [190, 299] on link "Take out of service" at bounding box center [194, 300] width 46 height 7
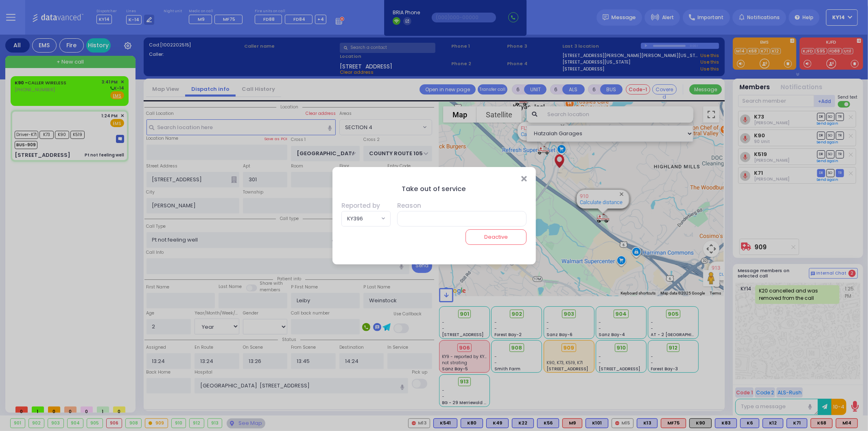
click at [349, 219] on span "KY396" at bounding box center [360, 218] width 37 height 15
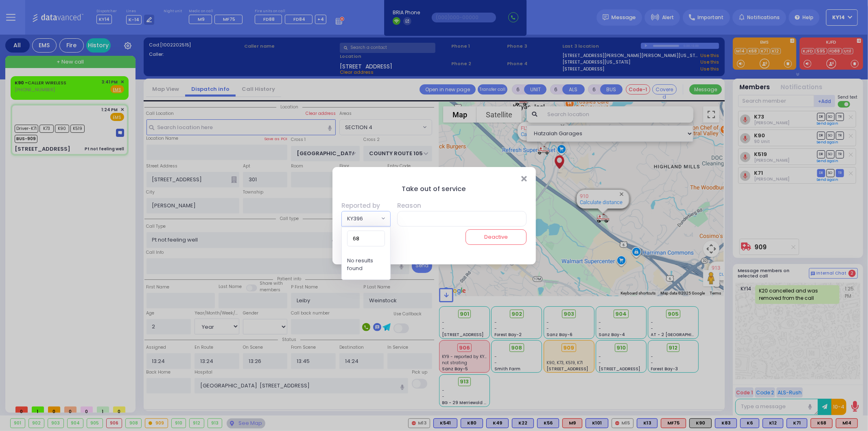
type input "6"
type input "90"
select select "K90"
click at [449, 217] on input "text" at bounding box center [459, 218] width 136 height 15
type input "broken mirror"
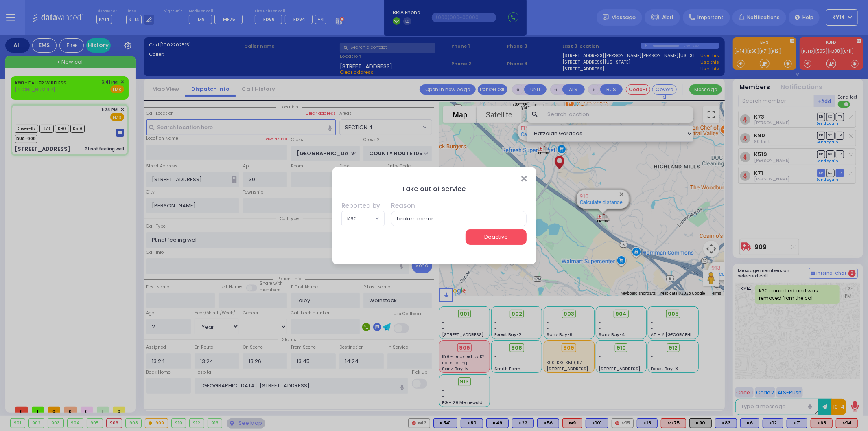
click at [510, 234] on button "Deactive" at bounding box center [496, 236] width 61 height 15
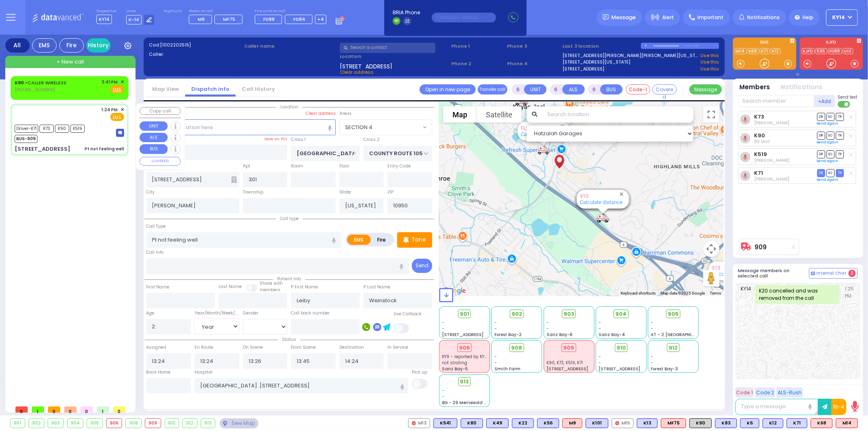
click at [121, 107] on span "✕" at bounding box center [123, 109] width 4 height 7
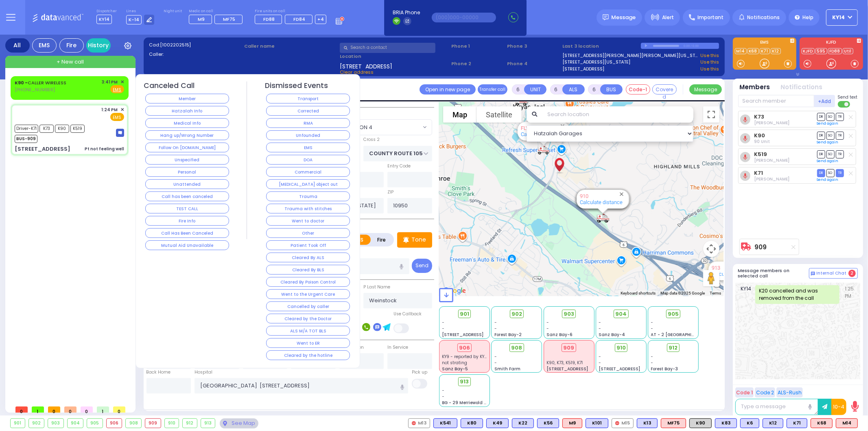
click at [333, 92] on div "Transport" at bounding box center [308, 98] width 87 height 12
click at [331, 98] on button "Transport" at bounding box center [308, 99] width 84 height 10
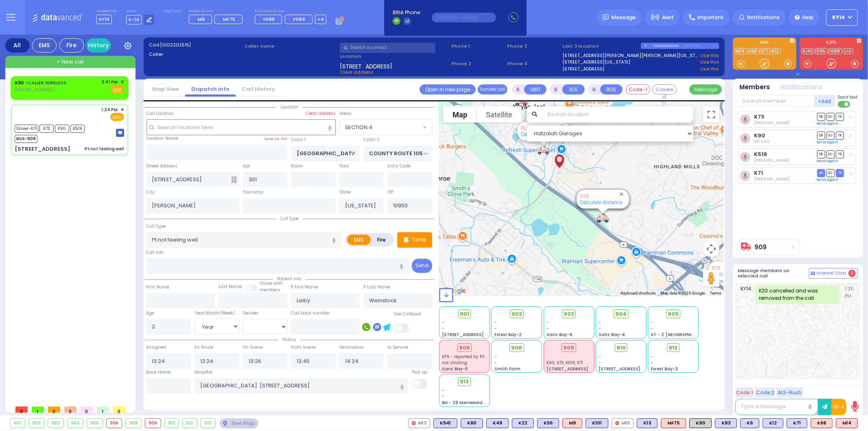
select select
radio input "true"
select select
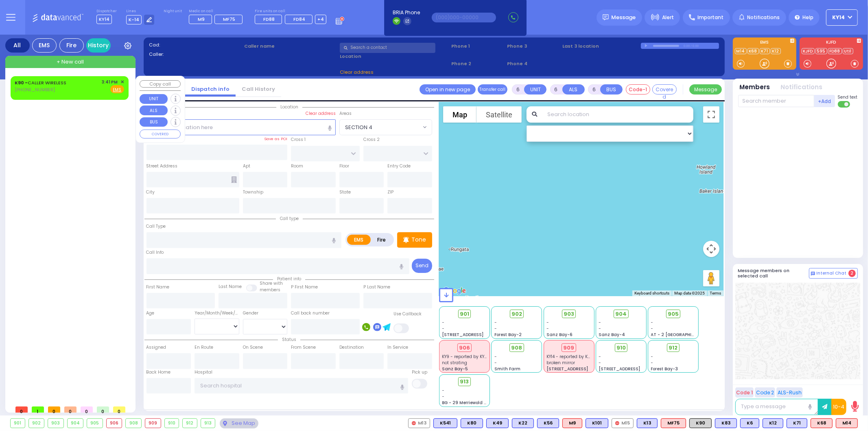
click at [121, 81] on div "3:41 PM ✕" at bounding box center [113, 82] width 22 height 7
type input "2"
type input "1"
select select
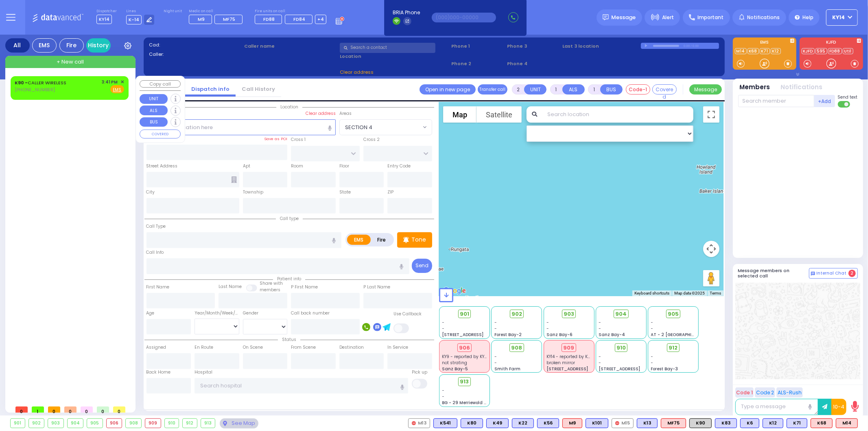
radio input "true"
select select
type input "15:41"
select select "Hatzalah Garages"
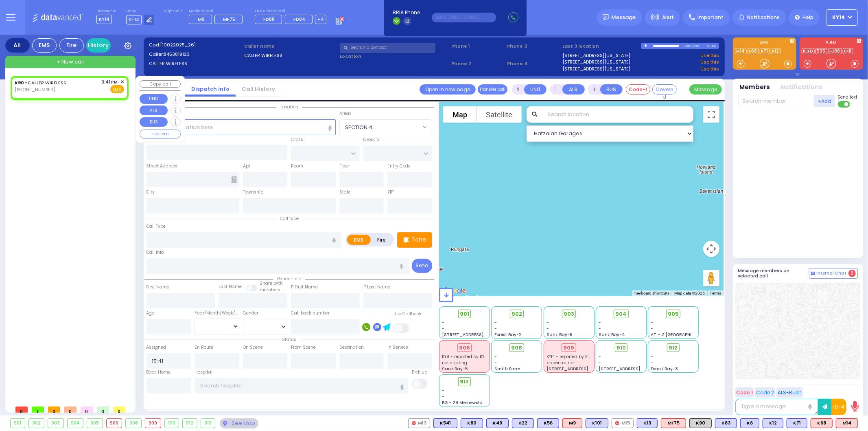
click at [123, 80] on span "✕" at bounding box center [123, 82] width 4 height 7
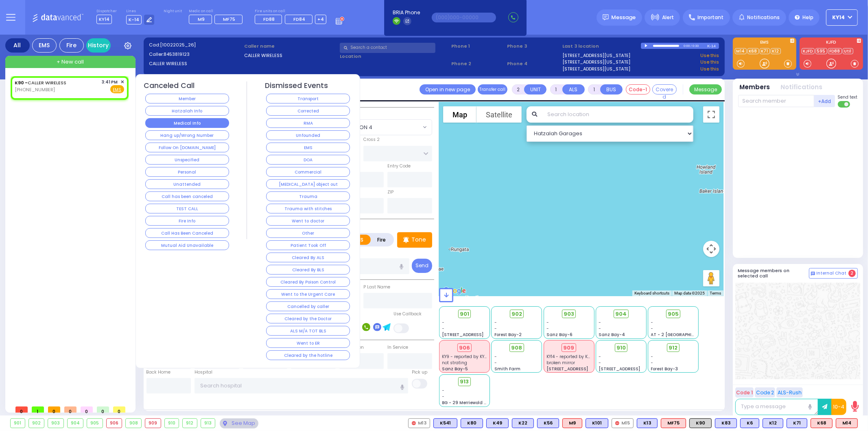
click at [205, 123] on button "Medical Info" at bounding box center [187, 123] width 84 height 10
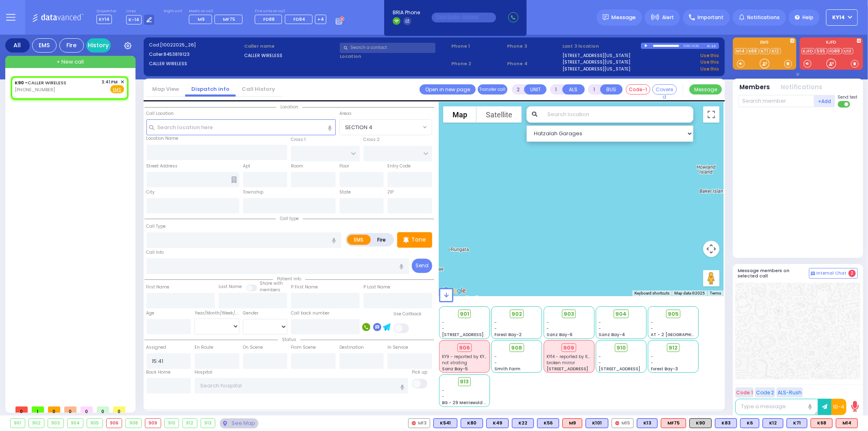
select select
radio input "true"
select select
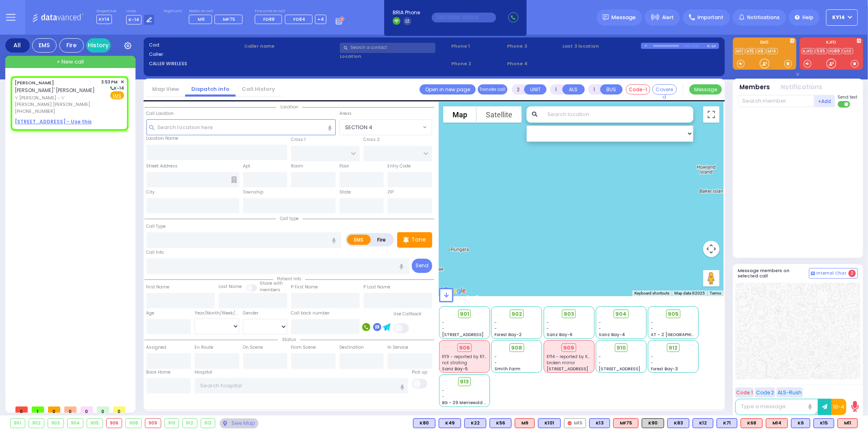
select select
radio input "true"
type input "ISRAEL ARYE"
type input "SILBERSTEIN"
select select
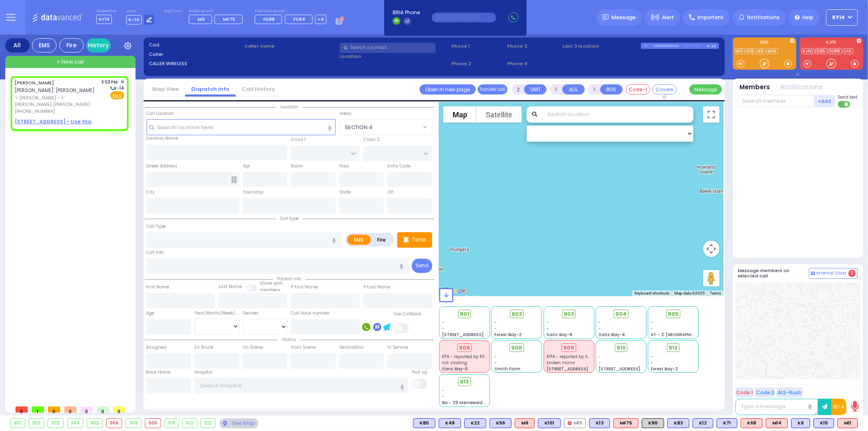
type input "15:53"
select select "Hatzalah Garages"
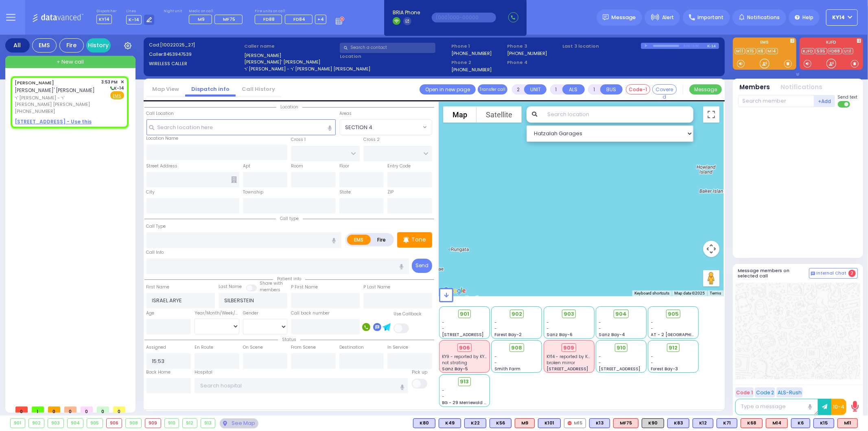
select select
radio input "true"
select select
select select "Hatzalah Garages"
click at [52, 118] on u "[STREET_ADDRESS] - Use this" at bounding box center [53, 121] width 77 height 7
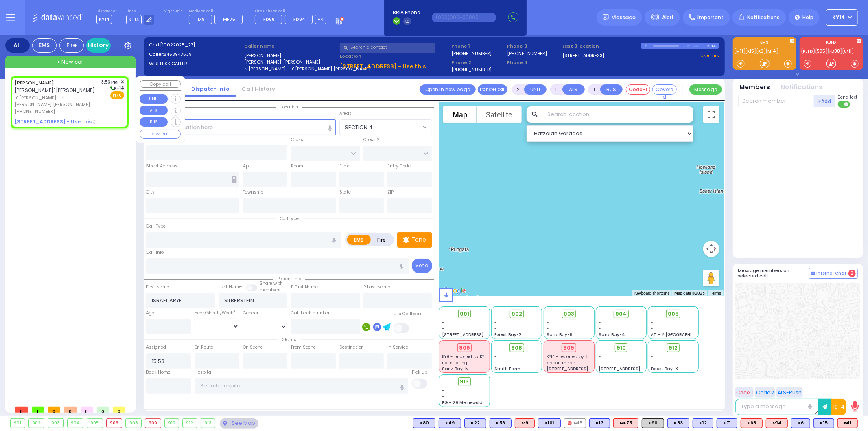
select select
radio input "true"
select select
select select "Hatzalah Garages"
select select
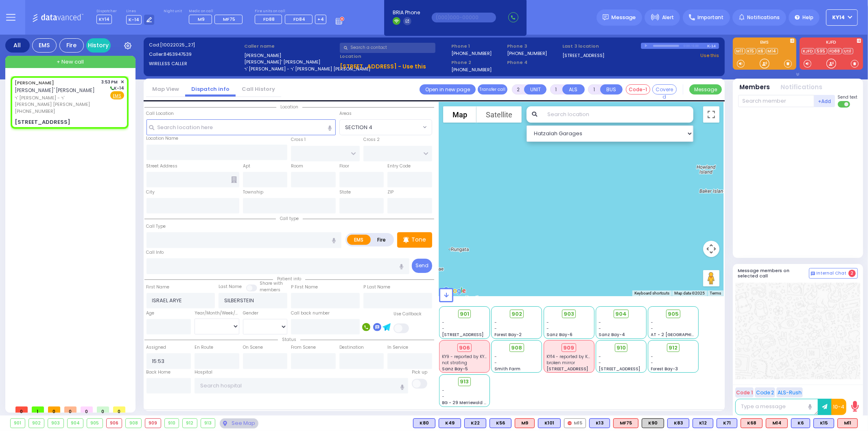
radio input "true"
select select
select select "Hatzalah Garages"
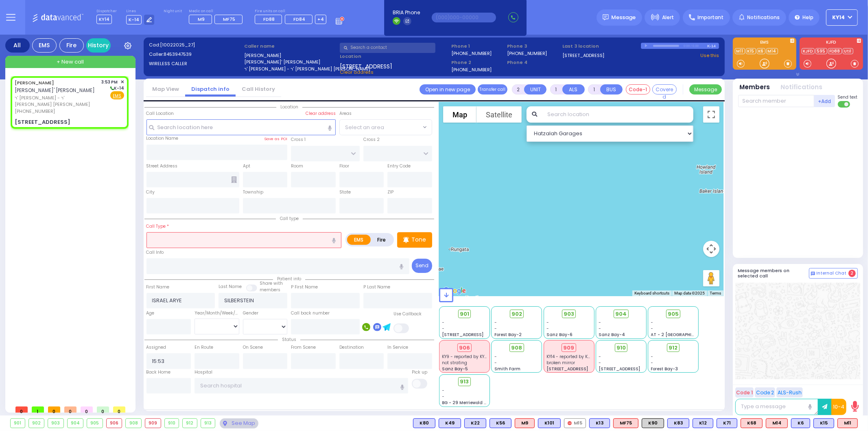
type input "PRAG BLVD"
type input "[STREET_ADDRESS]"
type input "102"
type input "Monroe"
type input "[US_STATE]"
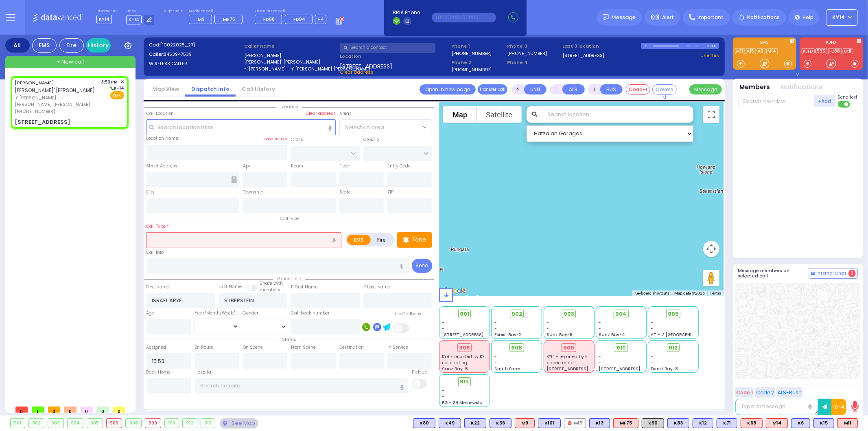
type input "10950"
click at [197, 232] on input "text" at bounding box center [244, 239] width 195 height 15
select select "SECTION 6"
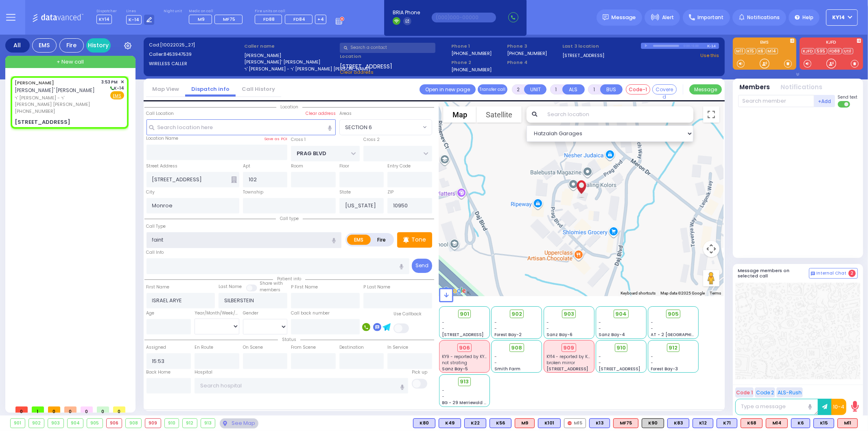
type input "faint"
click at [59, 200] on div "[PERSON_NAME] [PERSON_NAME]' [PERSON_NAME] [PERSON_NAME] - ר' [PERSON_NAME] [PE…" at bounding box center [71, 238] width 121 height 325
select select
radio input "true"
select select
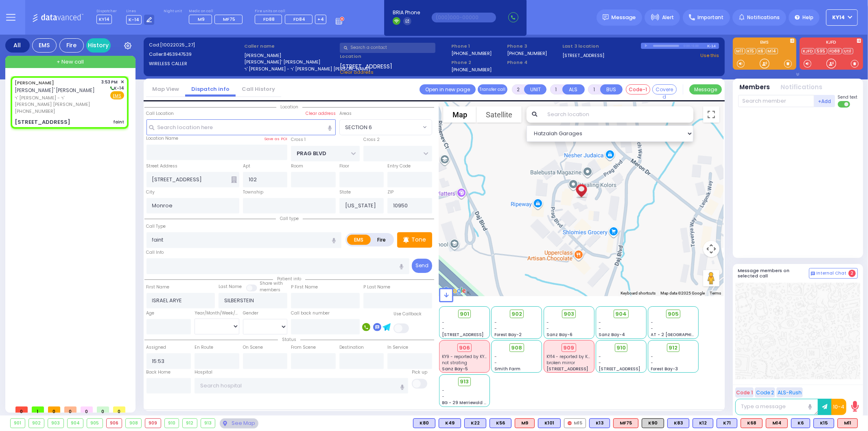
select select "Hatzalah Garages"
select select "SECTION 6"
select select
radio input "true"
select select
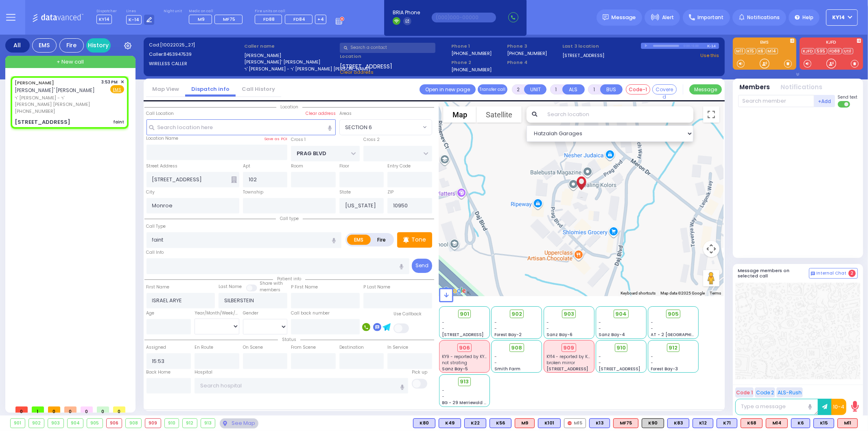
select select "Hatzalah Garages"
select select "SECTION 6"
click at [406, 243] on icon at bounding box center [406, 240] width 6 height 10
click at [849, 423] on span "K101" at bounding box center [847, 423] width 22 height 9
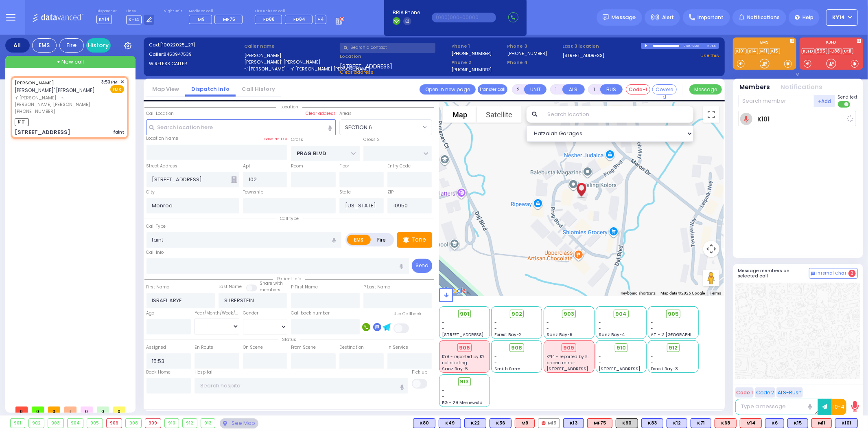
select select
radio input "true"
select select
type input "15:53"
select select "Hatzalah Garages"
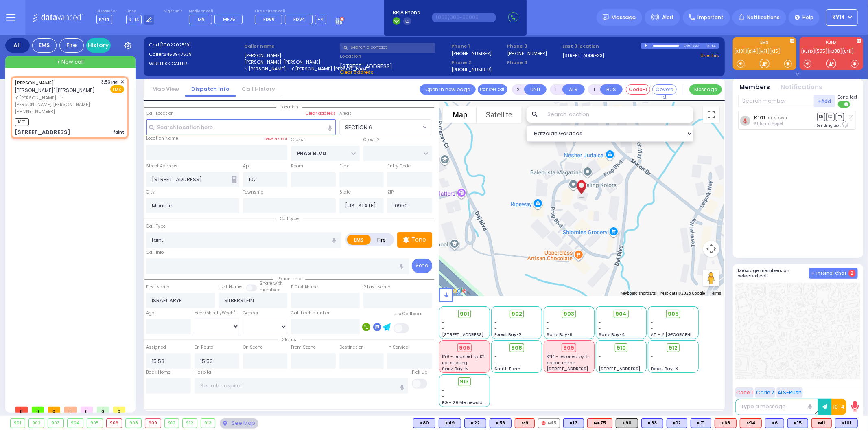
select select "SECTION 6"
click at [801, 230] on div "K101 Shlomo Appel DR SO TR" at bounding box center [799, 181] width 121 height 140
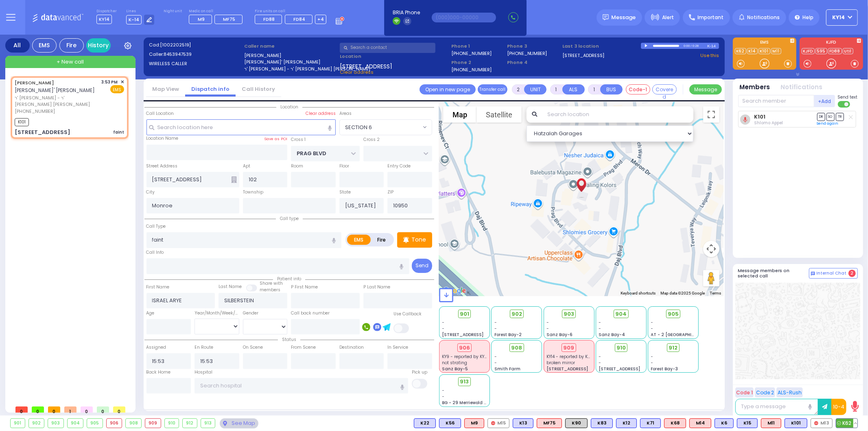
click at [842, 428] on span "K62" at bounding box center [847, 423] width 21 height 9
select select
radio input "true"
select select
select select "Hatzalah Garages"
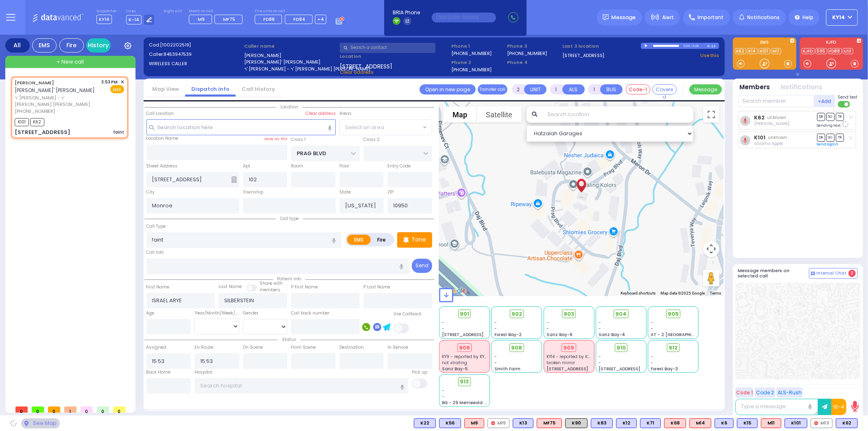
select select "SECTION 6"
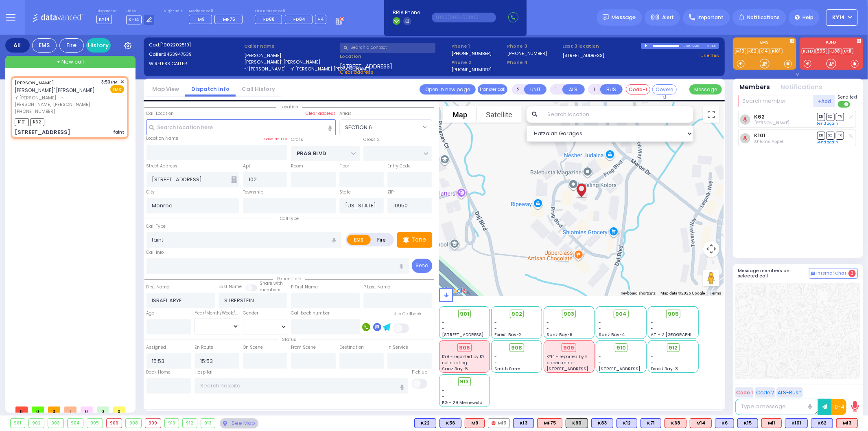
click at [764, 104] on input "text" at bounding box center [777, 101] width 76 height 12
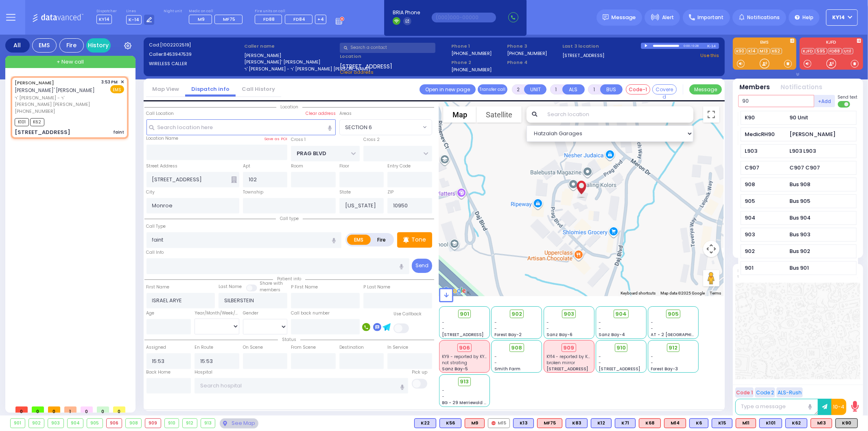
type input "90"
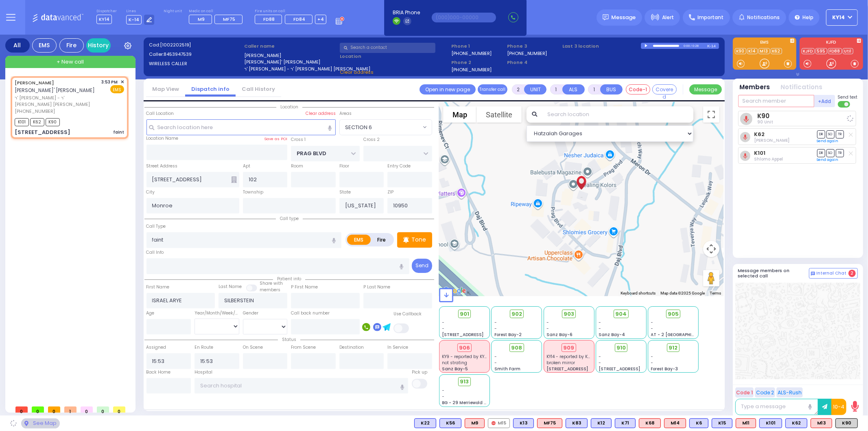
select select
radio input "true"
select select
select select "Hatzalah Garages"
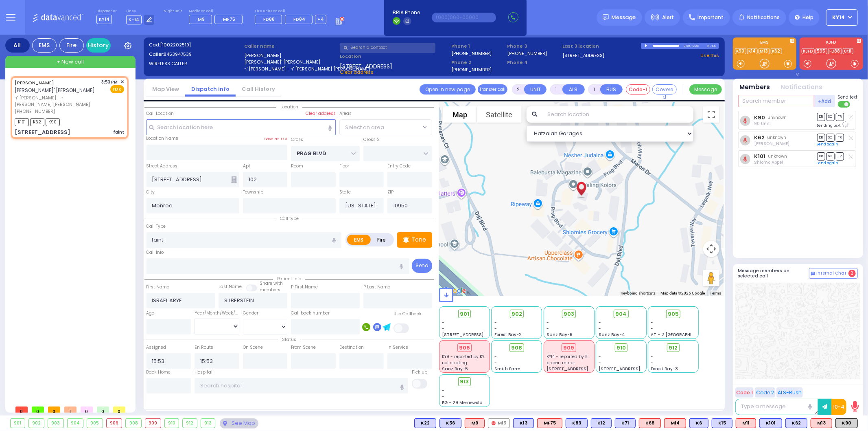
select select "SECTION 6"
click at [221, 232] on input "faint" at bounding box center [244, 239] width 195 height 15
type input "feeling faint"
select select
radio input "true"
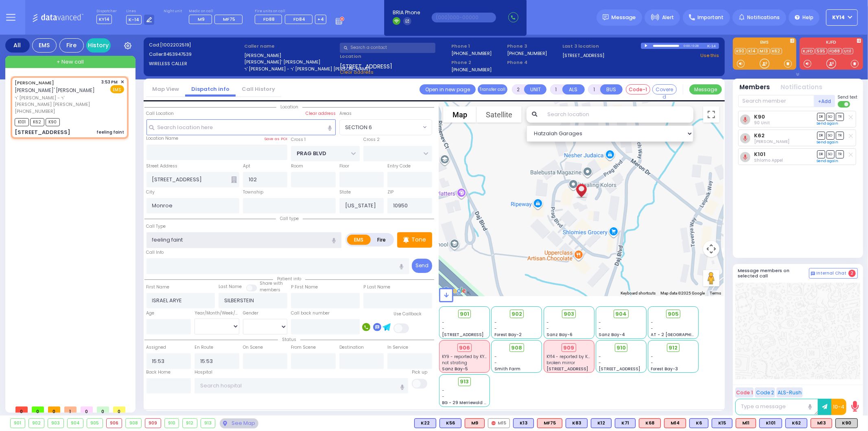
select select
select select "Hatzalah Garages"
select select "SECTION 6"
type input "feeling faint"
click at [825, 206] on div "K90 unknown 90 Unit DR SO TR Sending text K62" at bounding box center [799, 181] width 121 height 140
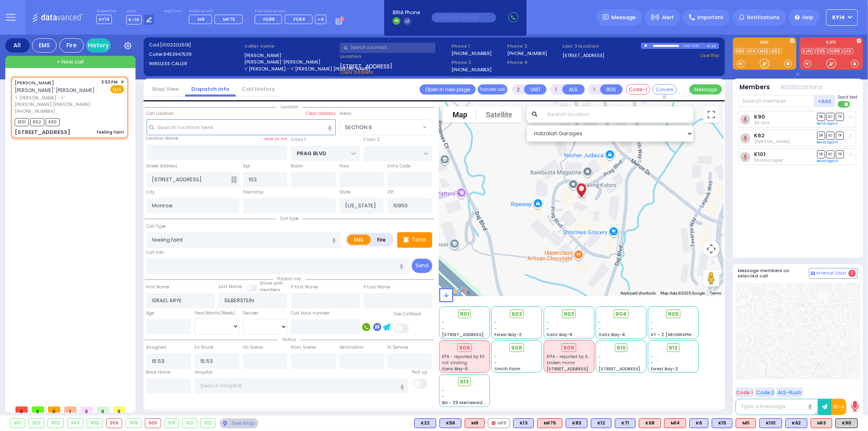
select select
radio input "true"
select select
select select "Hatzalah Garages"
select select "SECTION 6"
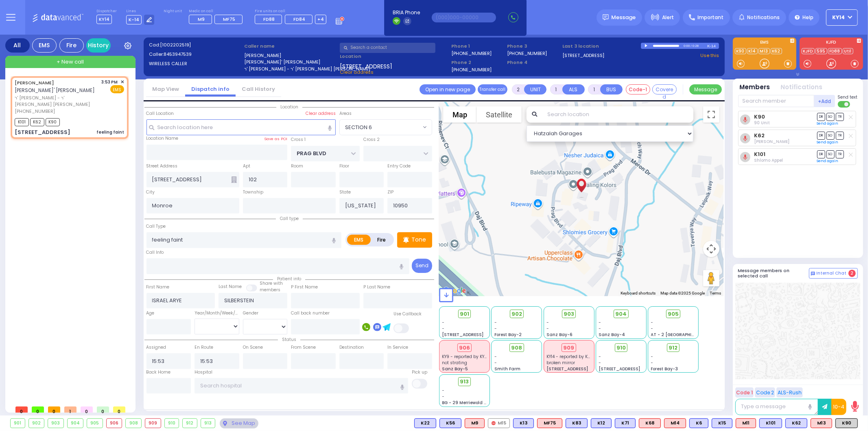
type input "6"
select select
radio input "true"
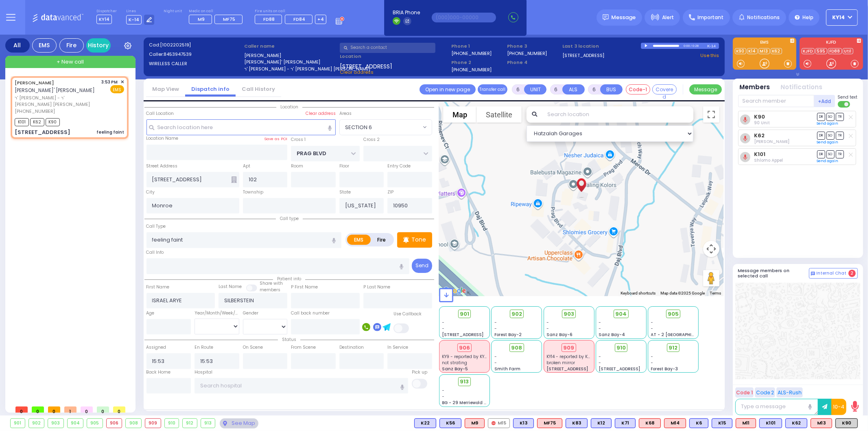
type input "Israel"
type input "Silberstein"
type input "25"
select select "Year"
select select "Hatzalah Garages"
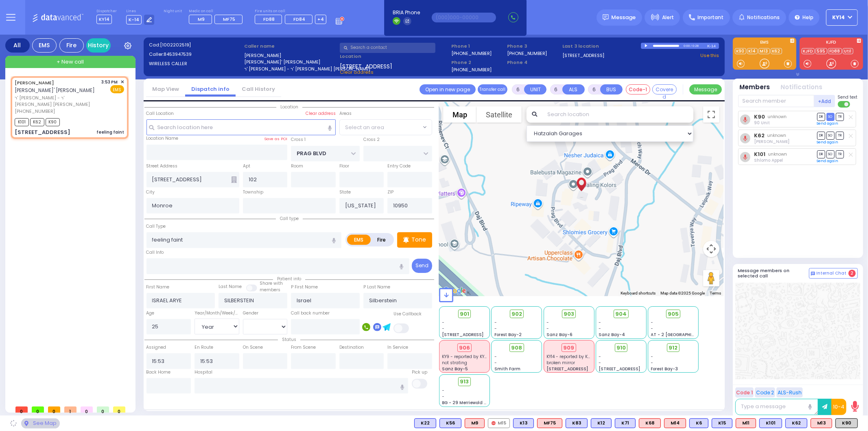
select select "SECTION 6"
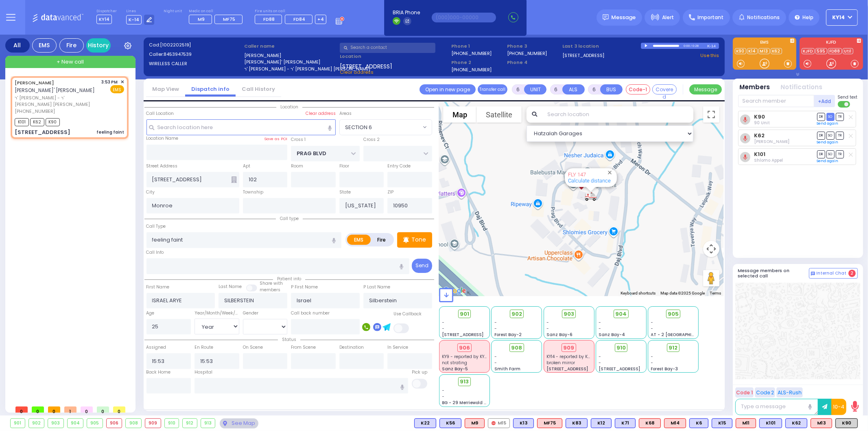
select select
radio input "true"
select select "Year"
select select "Hatzalah Garages"
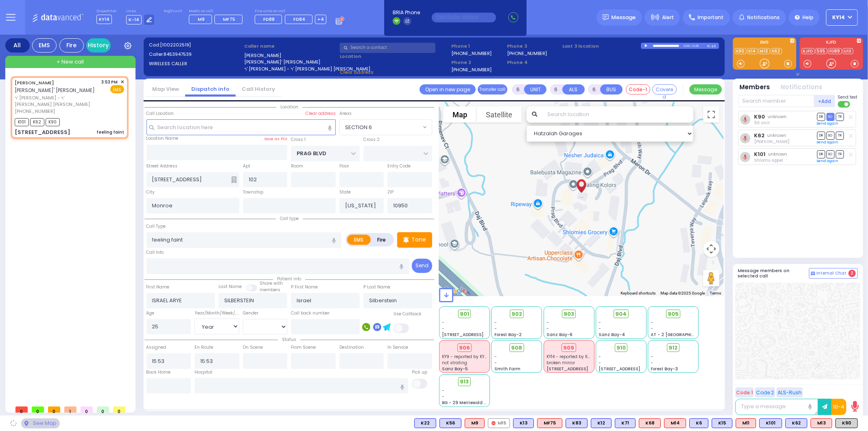
select select "SECTION 6"
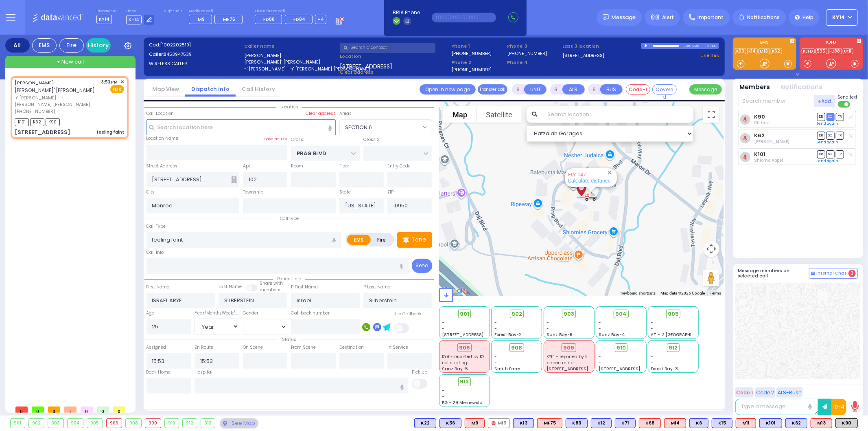
select select
radio input "true"
select select "Year"
select select "Hatzalah Garages"
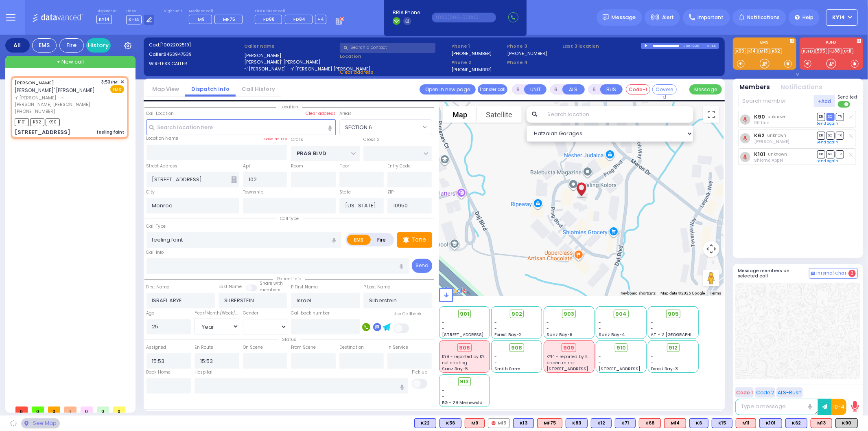
select select "SECTION 6"
